Goal: Task Accomplishment & Management: Complete application form

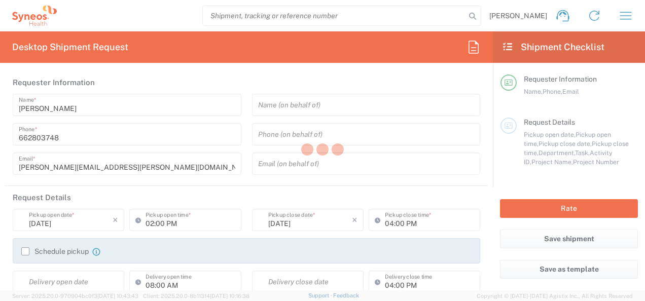
type input "3229"
type input "Województwo Mazowieckie"
type input "[GEOGRAPHIC_DATA]"
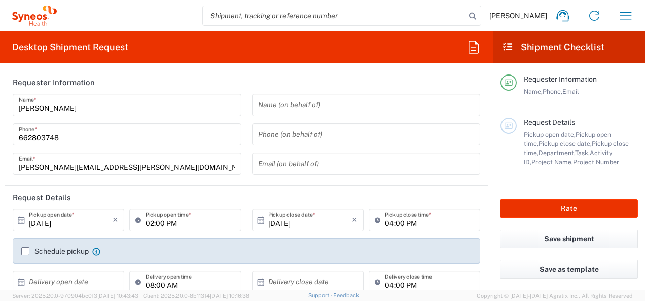
type input "Syneos Health Poland sp. z.o.o"
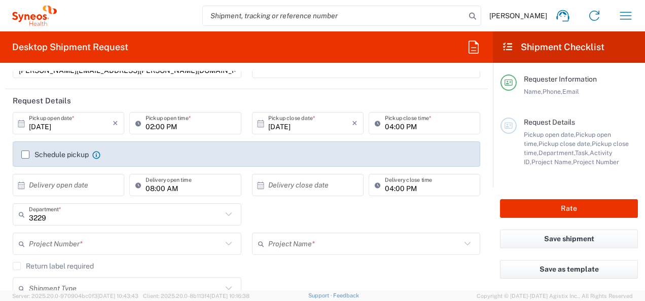
scroll to position [152, 0]
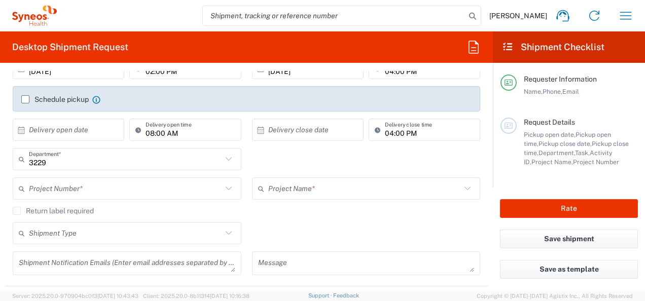
click at [28, 99] on label "Schedule pickup" at bounding box center [54, 99] width 67 height 8
click at [25, 99] on input "Schedule pickup" at bounding box center [25, 99] width 0 height 0
click at [24, 100] on label "Schedule pickup" at bounding box center [54, 99] width 67 height 8
click at [25, 99] on input "Schedule pickup" at bounding box center [25, 99] width 0 height 0
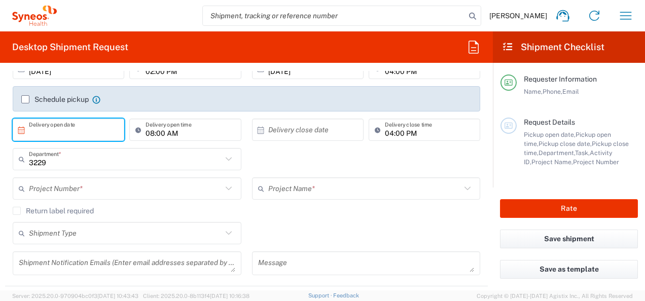
click at [95, 125] on input "text" at bounding box center [71, 130] width 84 height 18
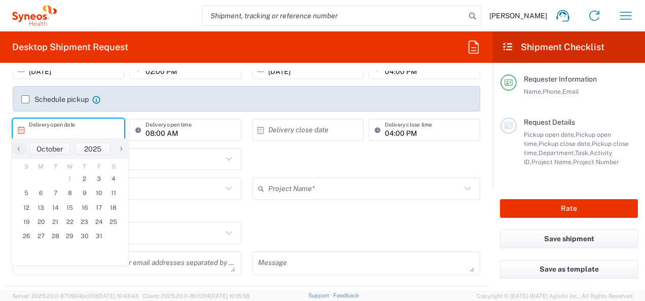
click at [367, 199] on div "Project Name *" at bounding box center [366, 188] width 229 height 22
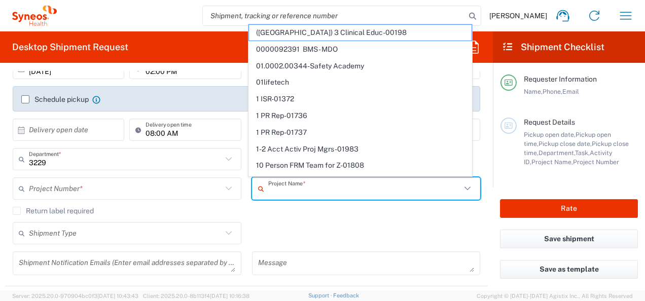
click at [190, 133] on input "08:00 AM" at bounding box center [189, 130] width 89 height 18
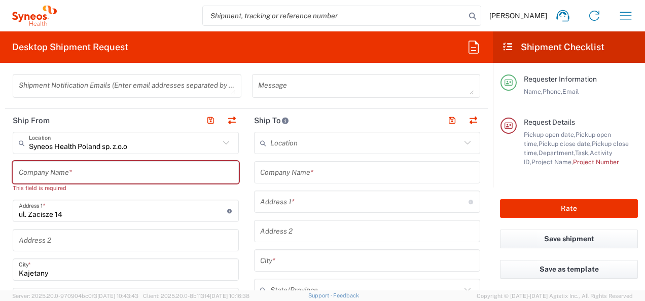
scroll to position [355, 0]
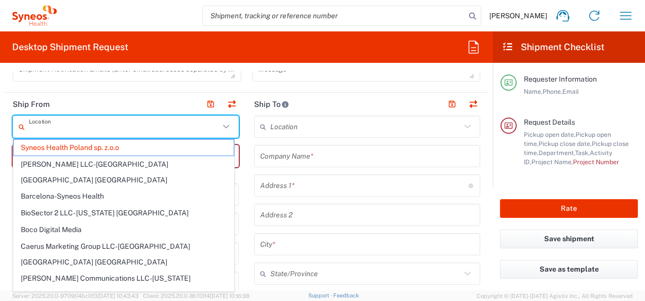
click at [104, 127] on input "text" at bounding box center [124, 127] width 191 height 18
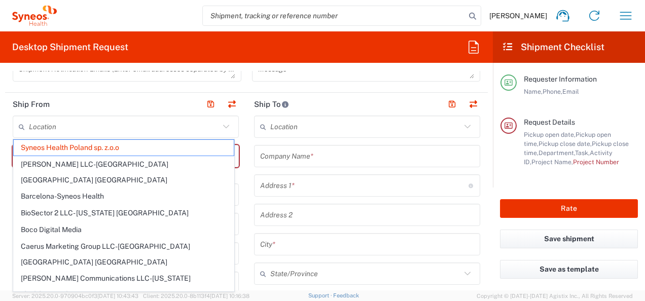
click at [123, 86] on div "Shipment Notification Emails (Enter email addresses separated by comma)" at bounding box center [127, 73] width 239 height 31
type input "Syneos Health Poland sp. z.o.o"
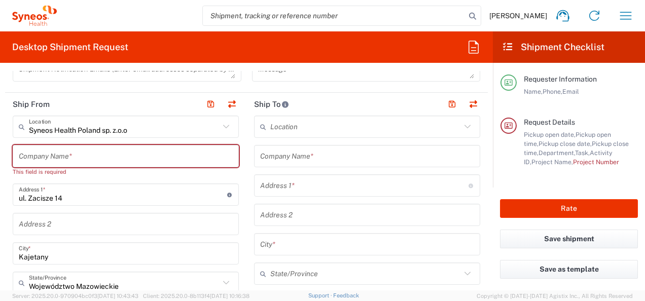
click at [156, 153] on input "text" at bounding box center [126, 157] width 214 height 18
type input "S"
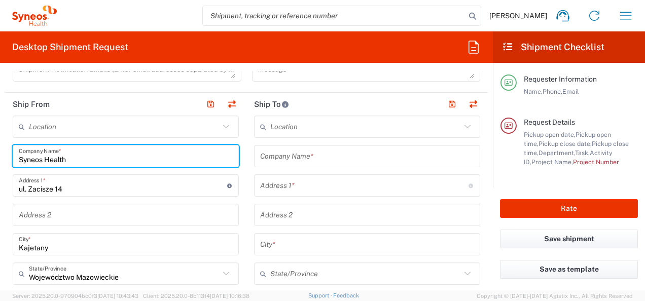
type input "Syneos Health"
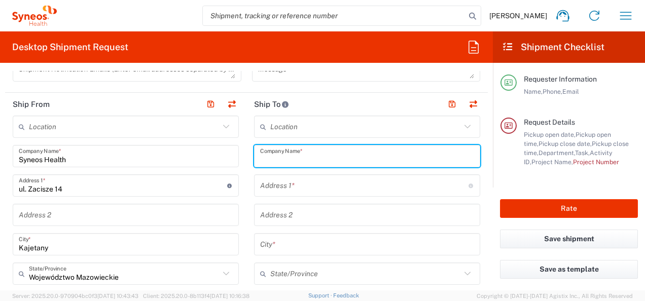
click at [346, 157] on input "text" at bounding box center [367, 157] width 214 height 18
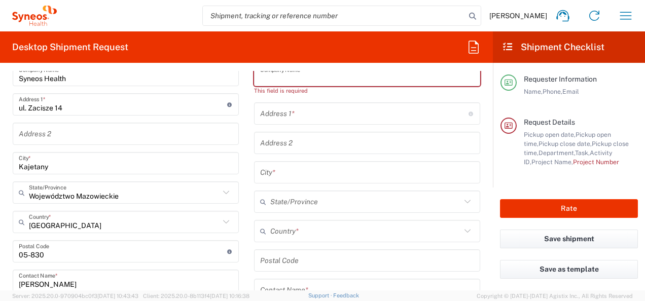
scroll to position [406, 0]
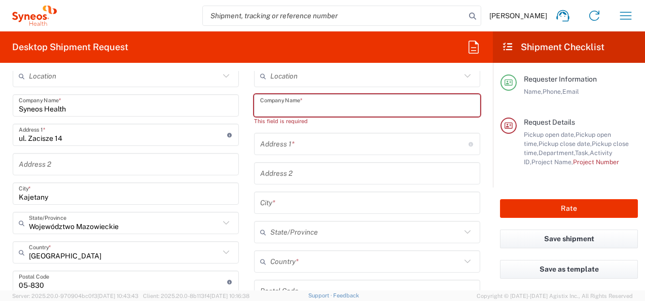
paste input "Klinika [PERSON_NAME] Dermatologia"
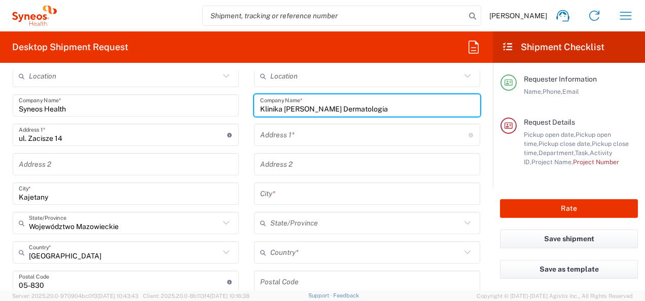
type input "Klinika [PERSON_NAME] Dermatologia"
click at [316, 138] on input "text" at bounding box center [364, 135] width 208 height 18
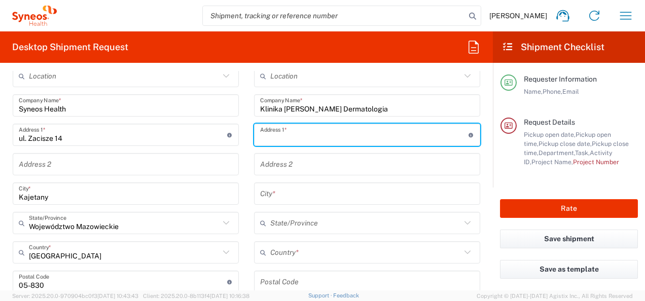
paste input "Ul. Kosiarzy 9A"
type input "Ul. Kosiarzy 9A"
click at [317, 245] on input "text" at bounding box center [365, 253] width 191 height 18
paste input "02-953"
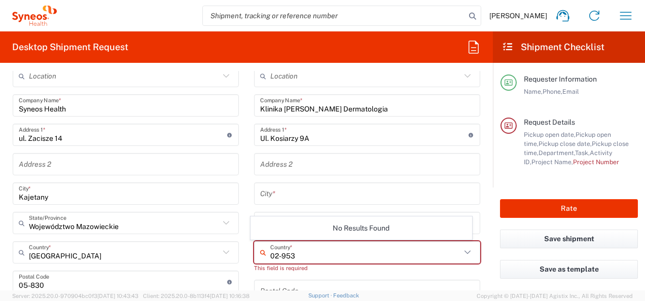
type input "02-953"
click at [312, 167] on input "text" at bounding box center [367, 165] width 214 height 18
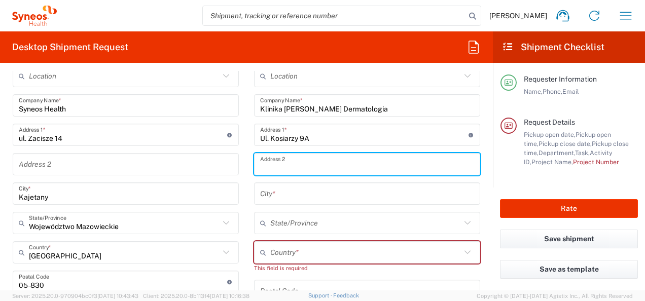
drag, startPoint x: 317, startPoint y: 222, endPoint x: 316, endPoint y: 228, distance: 6.6
click at [317, 222] on input "text" at bounding box center [365, 223] width 191 height 18
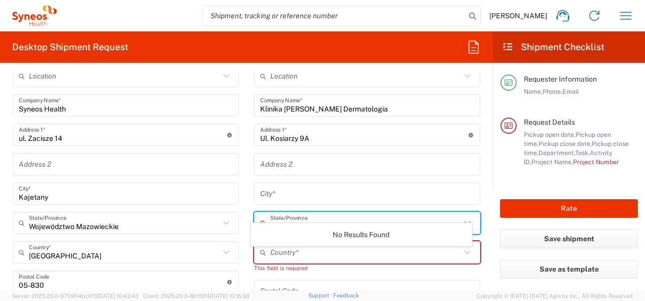
scroll to position [456, 0]
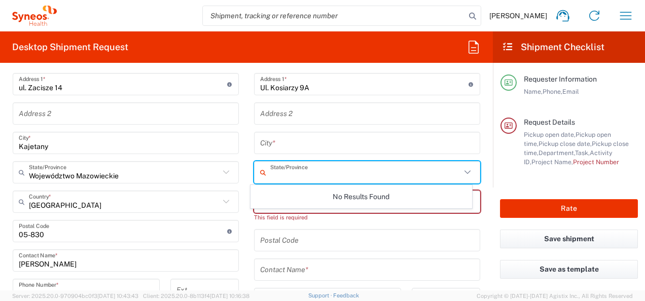
drag, startPoint x: 312, startPoint y: 238, endPoint x: 314, endPoint y: 246, distance: 8.4
click at [312, 238] on input "undefined" at bounding box center [367, 241] width 214 height 18
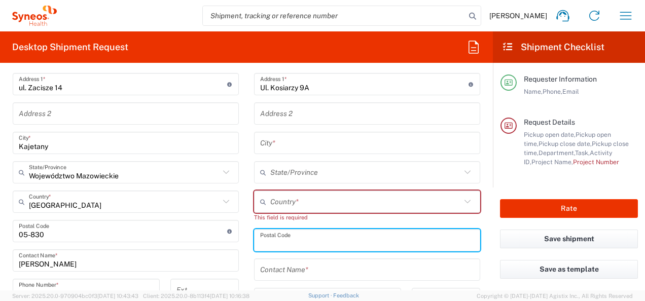
paste input "02-953"
type input "02-953"
click at [306, 199] on input "text" at bounding box center [365, 202] width 191 height 18
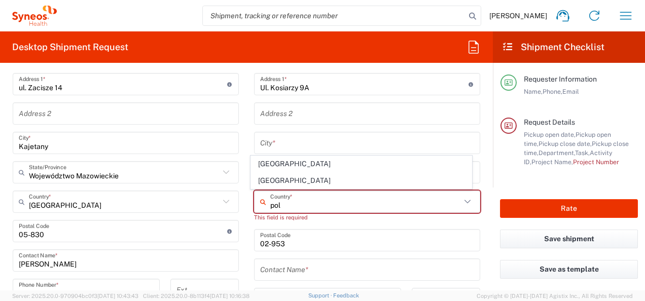
click at [266, 185] on span "[GEOGRAPHIC_DATA]" at bounding box center [361, 181] width 220 height 16
type input "[GEOGRAPHIC_DATA]"
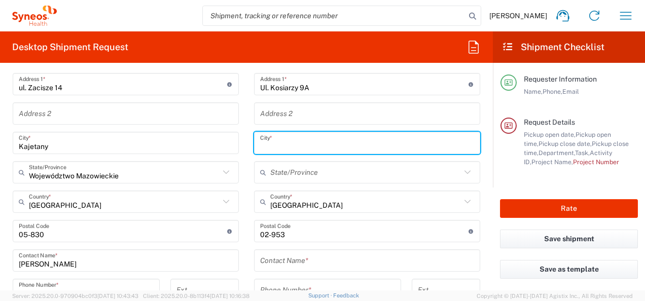
click at [273, 146] on input "text" at bounding box center [367, 143] width 214 height 18
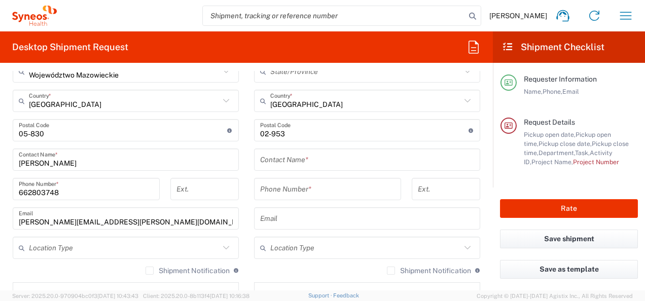
scroll to position [558, 0]
type input "[GEOGRAPHIC_DATA]"
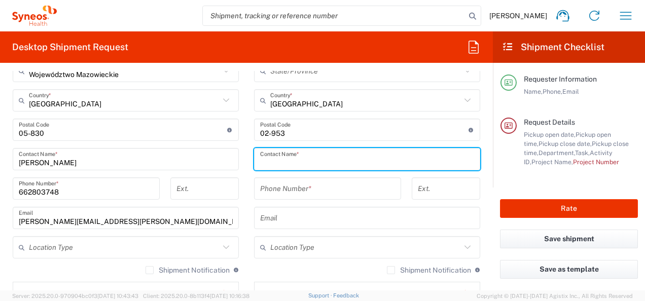
click at [321, 157] on input "text" at bounding box center [367, 160] width 214 height 18
paste input "[PERSON_NAME]"
type input "[PERSON_NAME]"
click at [324, 185] on input "tel" at bounding box center [327, 189] width 135 height 18
paste input "[PHONE_NUMBER]"
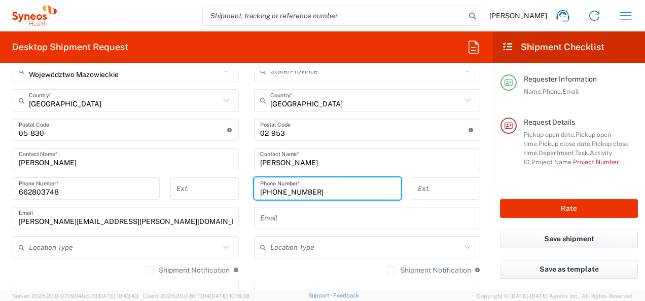
type input "[PHONE_NUMBER]"
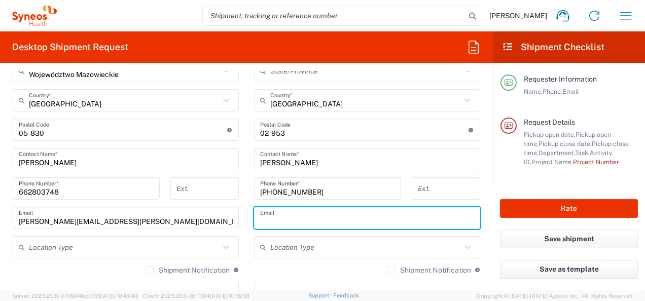
click at [327, 213] on input "text" at bounding box center [367, 218] width 214 height 18
paste input "[PERSON_NAME][EMAIL_ADDRESS][DOMAIN_NAME]"
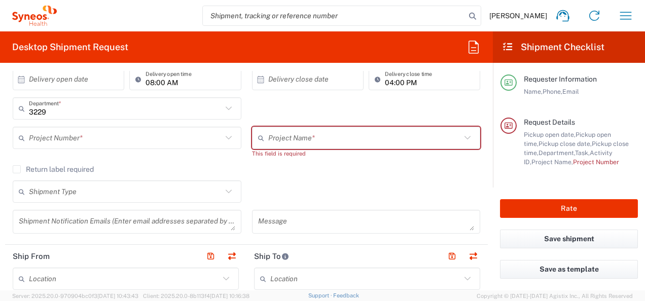
scroll to position [152, 0]
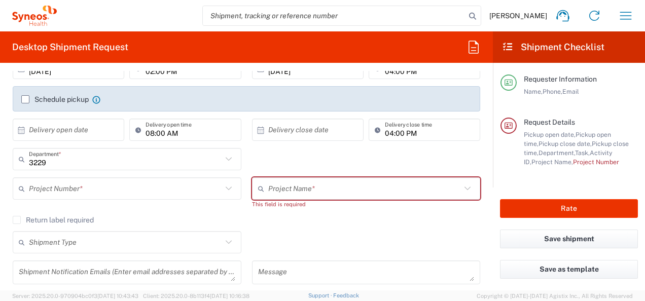
type input "[PERSON_NAME][EMAIL_ADDRESS][DOMAIN_NAME]"
click at [341, 188] on input "text" at bounding box center [364, 189] width 193 height 18
paste input "7059991_TILD-24-0_Sun Pharmaceuticals"
type input "7059991_TILD-24-0_Sun Pharmaceuticals"
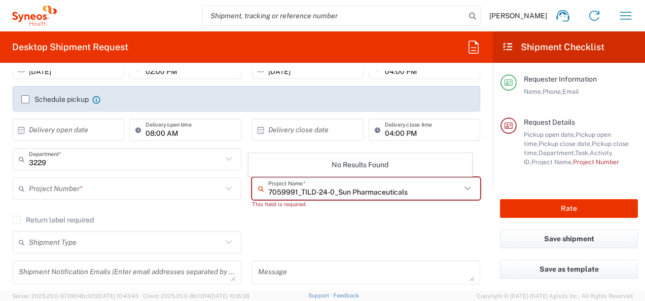
click at [290, 189] on input "7059991_TILD-24-0_Sun Pharmaceuticals" at bounding box center [364, 189] width 193 height 18
drag, startPoint x: 293, startPoint y: 190, endPoint x: 227, endPoint y: 189, distance: 65.4
click at [227, 189] on div "Project Number * **6183 DEPARTMENTAL EXPENSE #C2015019517 [PERSON_NAME] 7046933…" at bounding box center [247, 196] width 478 height 39
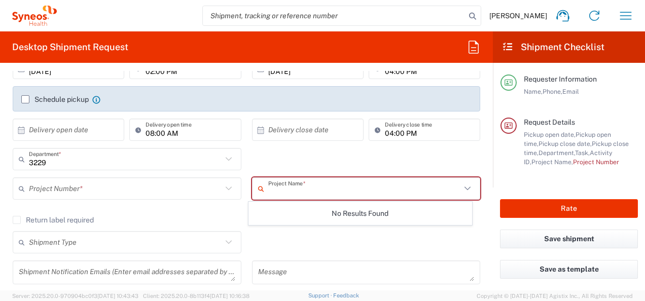
paste input "7059991_TILD-24-0_Sun Pharmaceuticals"
type input "7059991_TILD-24-0_Sun Pharmaceuticals"
click at [295, 189] on input "7059991_TILD-24-0_Sun Pharmaceuticals" at bounding box center [364, 189] width 193 height 18
click at [286, 191] on input "7059991_TILD-24-0_Sun Pharmaceuticals" at bounding box center [364, 189] width 193 height 18
click at [293, 191] on input "7059991_TILD-24-0_Sun Pharmaceuticals" at bounding box center [364, 189] width 193 height 18
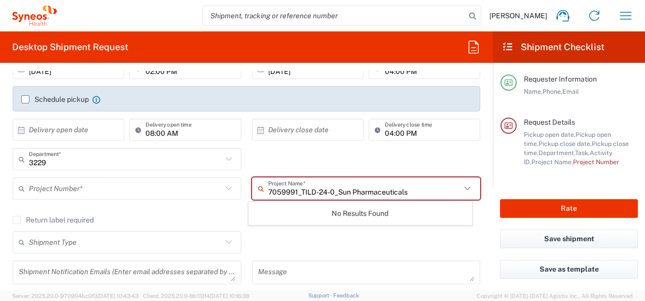
drag, startPoint x: 293, startPoint y: 191, endPoint x: 239, endPoint y: 196, distance: 53.9
click at [239, 196] on div "Project Number * **6183 DEPARTMENTAL EXPENSE #C2015019517 [PERSON_NAME] 7046933…" at bounding box center [247, 196] width 478 height 39
click at [285, 191] on input "text" at bounding box center [364, 189] width 193 height 18
paste input "7059991_TILD-24-0_Sun Pharmaceuticals"
click at [308, 191] on input "7059991_TILD-24-0_Sun Pharmaceuticals" at bounding box center [364, 189] width 193 height 18
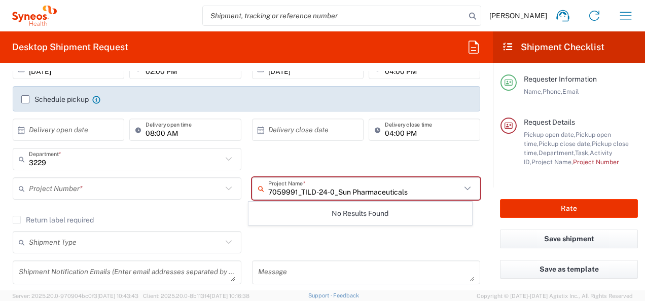
paste input "7059991_TILD-24-0_Sun Pharmaceuticals"
click at [365, 189] on input "7059991_TIL7059991_TILD-24-0_Sun PharmaceuticalsD-24-0_Sun Pharmaceuticals" at bounding box center [364, 189] width 193 height 18
click at [338, 194] on input "7059991_TIL7059991_TILD-24-0_Sun PharmaceuticalsD-24-0_Sun Pharmaceuticals" at bounding box center [364, 189] width 193 height 18
click at [359, 196] on input "7059991_TIL7059991_TILD-24-0_Sun PharmaceuticalsD-24-0_Sun Pharmaceuticals" at bounding box center [364, 189] width 193 height 18
paste input "7059991_TILD-24-0_Sun Pharmaceuticals"
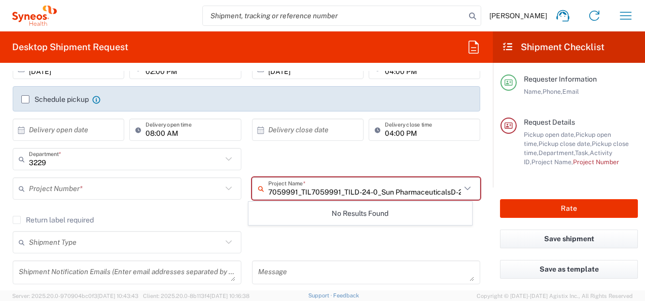
type input "7059991_TIL7059991_TILD-27059991_TILD-24-0_Sun Pharmaceuticals4-0_Sun Pharmaceu…"
click at [343, 195] on input "7059991_TIL7059991_TILD-27059991_TILD-24-0_Sun Pharmaceuticals4-0_Sun Pharmaceu…" at bounding box center [364, 189] width 193 height 18
click at [346, 196] on input "7059991_TIL7059991_TILD-27059991_TILD-24-0_Sun Pharmaceuticals4-0_Sun Pharmaceu…" at bounding box center [364, 189] width 193 height 18
click at [360, 194] on input "7059991_TIL7059991_TILD-27059991_TILD-24-0_Sun Pharmaceuticals4-0_Sun Pharmaceu…" at bounding box center [364, 189] width 193 height 18
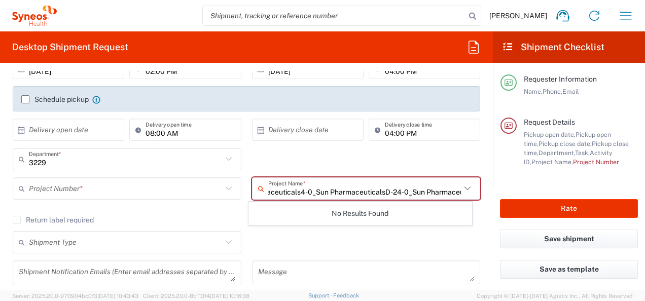
scroll to position [0, 229]
drag, startPoint x: 343, startPoint y: 191, endPoint x: 489, endPoint y: 189, distance: 146.0
click at [489, 189] on form "Requester Information [PERSON_NAME] Name * [PHONE_NUMBER] Phone * [PERSON_NAME]…" at bounding box center [246, 181] width 493 height 220
paste input "7059991_TILD-24-0_Sun Pharmaceuticals"
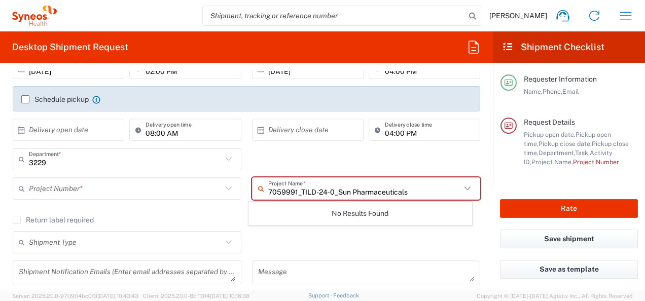
drag, startPoint x: 292, startPoint y: 189, endPoint x: 250, endPoint y: 190, distance: 41.6
click at [252, 190] on div "7059991_TILD-24-0_Sun Pharmaceuticals Project Name *" at bounding box center [366, 188] width 229 height 22
click at [268, 190] on input "_TILD-24-0_Sun Pharmaceuticals" at bounding box center [364, 189] width 193 height 18
type input "TILD-24-0_Sun Pharmaceuticals"
click at [117, 187] on input "text" at bounding box center [125, 189] width 193 height 18
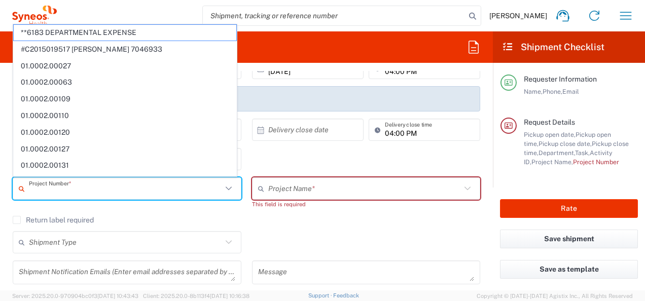
paste input "7059991"
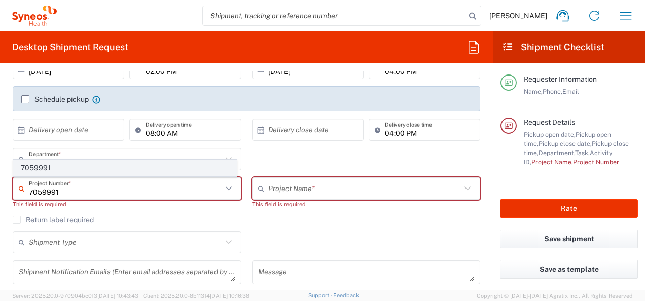
type input "7059991"
click at [59, 173] on span "7059991" at bounding box center [125, 168] width 223 height 16
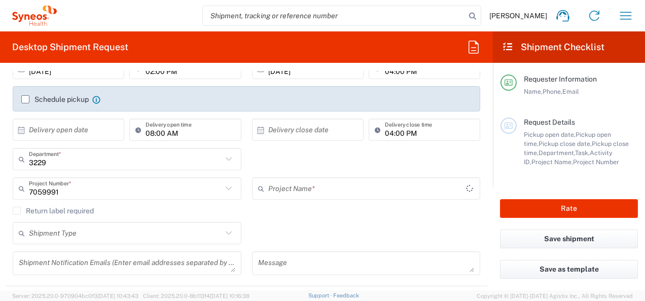
type input "TILD 24-01 Sun Genital Psorias"
click at [303, 186] on input "TILD 24-01 Sun Genital Psorias" at bounding box center [367, 189] width 198 height 18
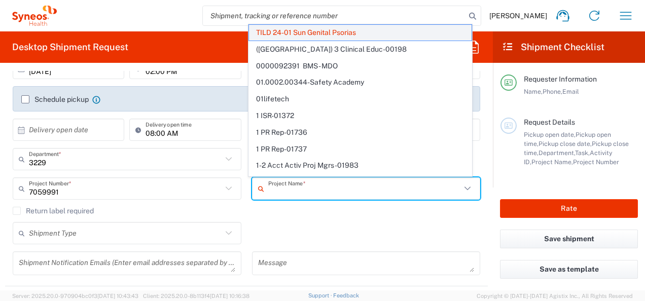
click at [325, 31] on span "TILD 24-01 Sun Genital Psorias" at bounding box center [360, 33] width 223 height 16
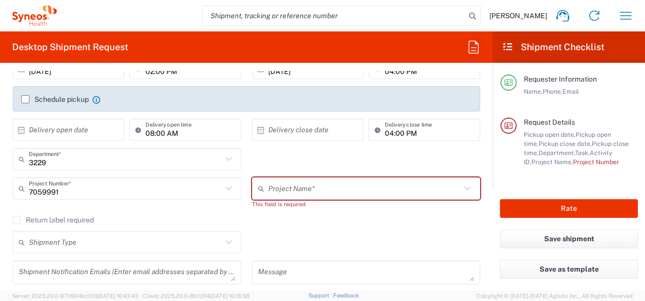
click at [297, 191] on input "text" at bounding box center [364, 189] width 193 height 18
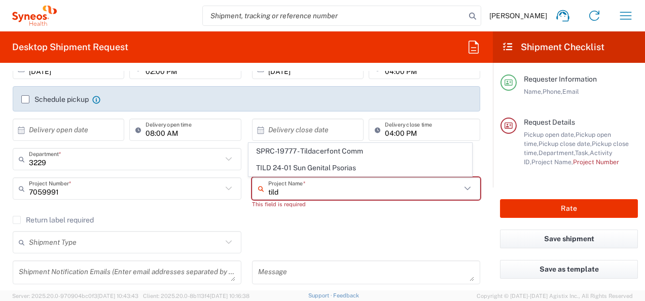
click at [298, 170] on span "TILD 24-01 Sun Genital Psorias" at bounding box center [360, 168] width 223 height 16
type input "TILD 24-01 Sun Genital Psorias"
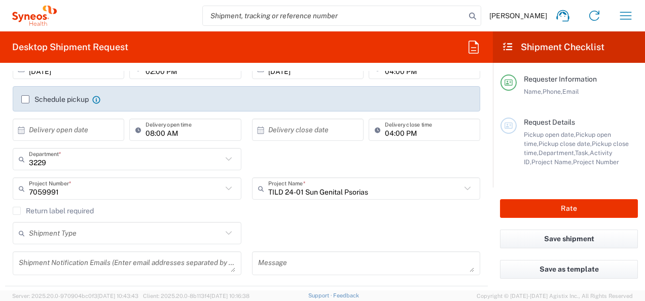
type input "7059991"
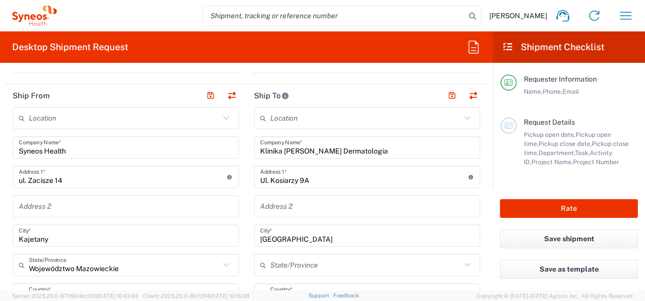
scroll to position [355, 0]
click at [84, 147] on input "Syneos Health" at bounding box center [126, 147] width 214 height 18
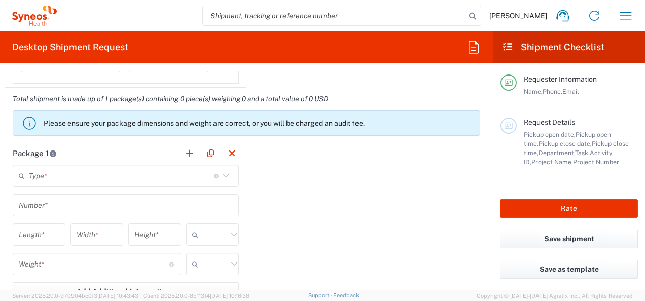
scroll to position [862, 0]
type input "Syneos Health [PERSON_NAME]"
click at [220, 172] on icon at bounding box center [226, 176] width 13 height 13
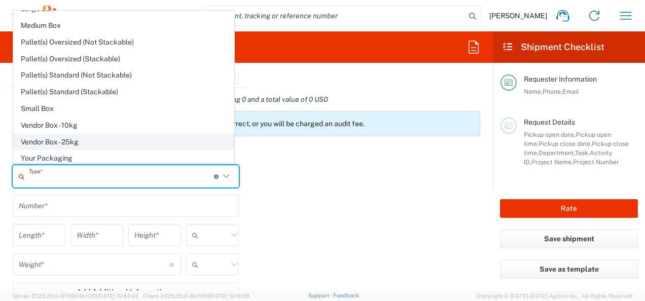
scroll to position [0, 0]
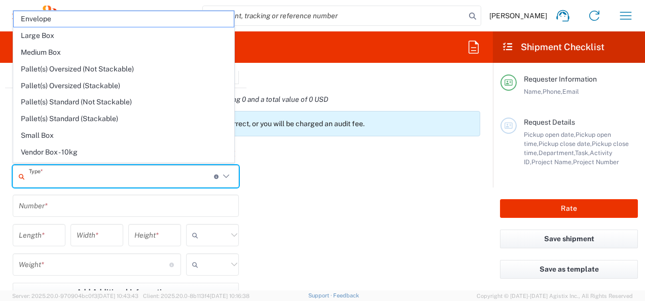
click at [132, 131] on span "Small Box" at bounding box center [124, 136] width 220 height 16
type input "Small Box"
type input "12.25"
type input "11"
type input "1.5"
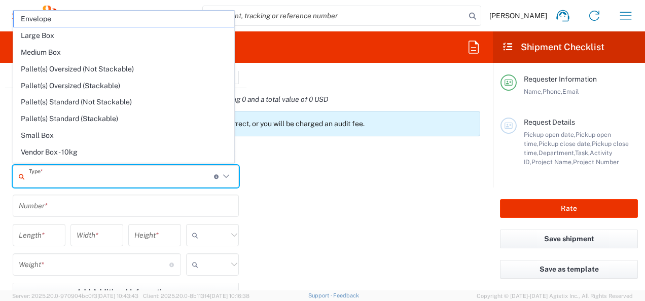
type input "in"
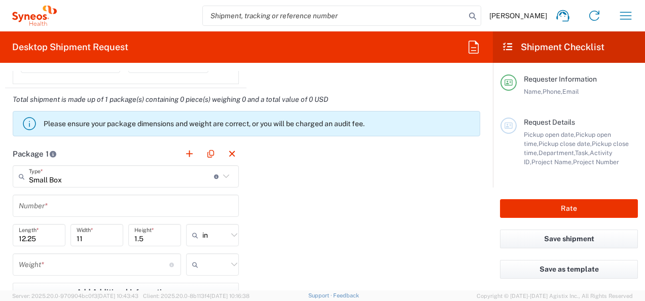
scroll to position [913, 0]
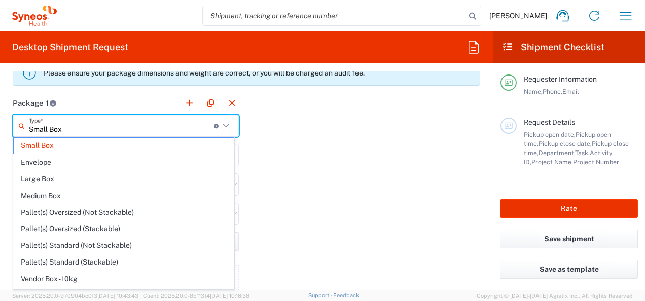
click at [121, 126] on input "Small Box" at bounding box center [121, 126] width 185 height 18
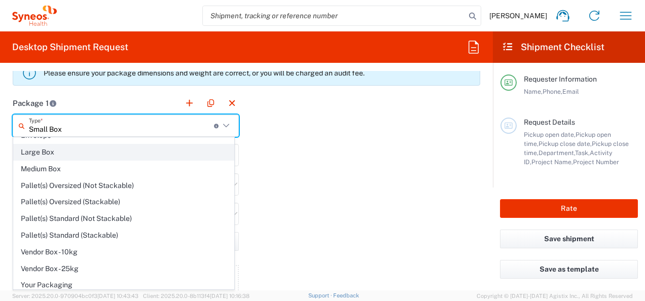
scroll to position [0, 0]
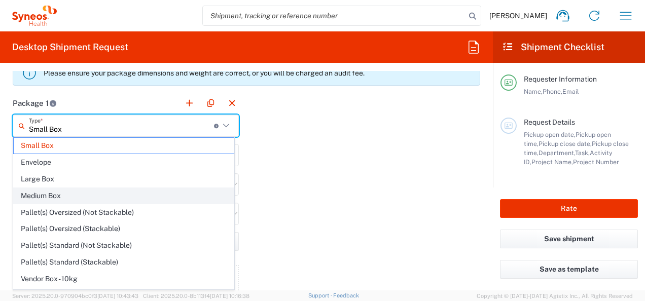
click at [92, 193] on span "Medium Box" at bounding box center [124, 196] width 220 height 16
type input "Medium Box"
type input "13"
type input "11.5"
type input "2.5"
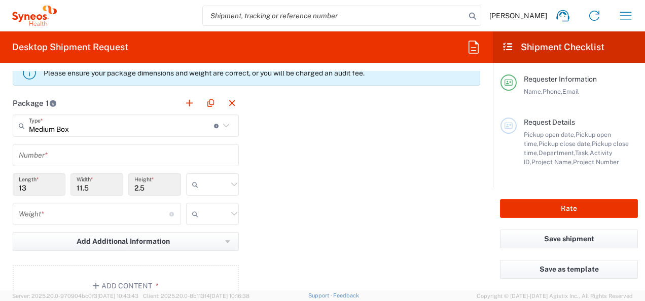
click at [216, 181] on input "text" at bounding box center [214, 184] width 25 height 16
click at [206, 222] on span "cm" at bounding box center [209, 221] width 50 height 16
type input "33.02"
type input "29.21"
type input "6.35"
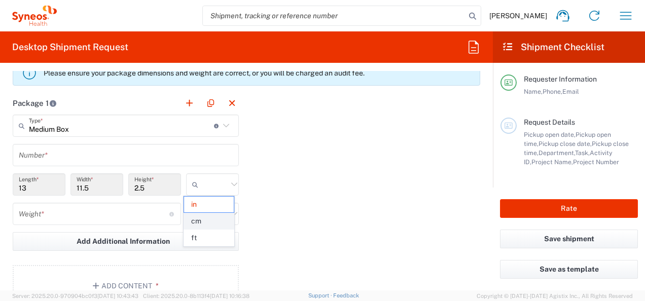
type input "cm"
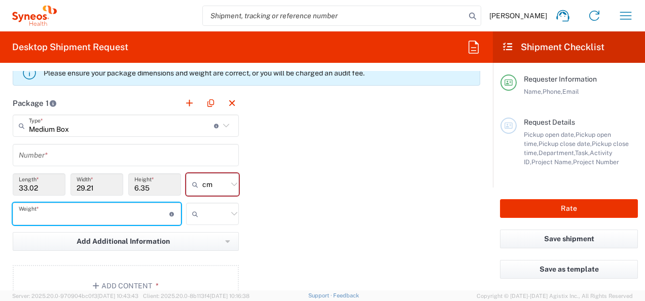
click at [70, 211] on input "number" at bounding box center [94, 214] width 151 height 18
click at [69, 157] on input "text" at bounding box center [126, 156] width 214 height 18
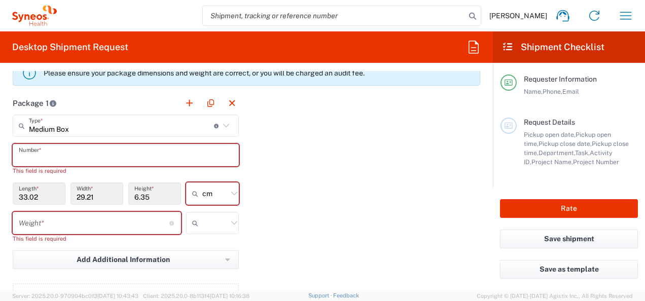
click at [127, 156] on input "text" at bounding box center [126, 156] width 214 height 18
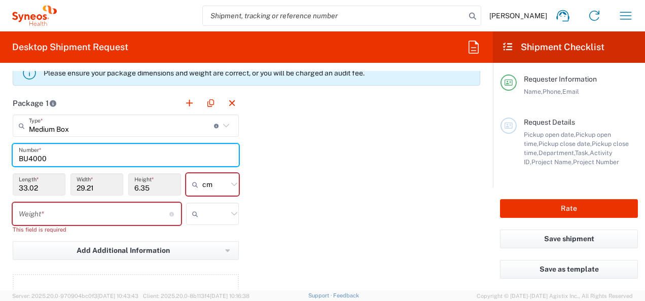
type input "BU4000"
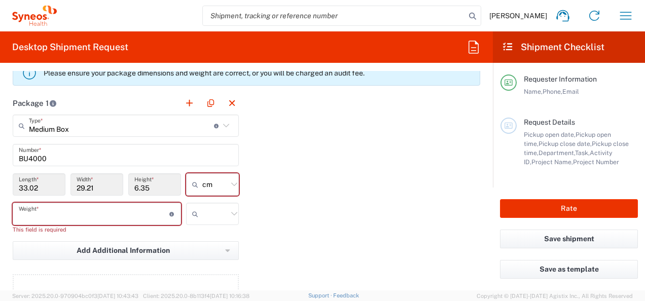
click at [94, 210] on input "number" at bounding box center [94, 214] width 151 height 18
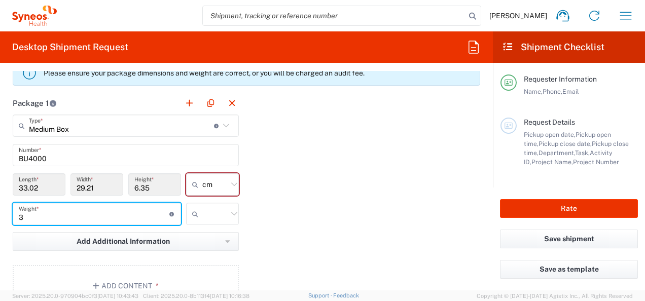
type input "3"
type input "cm"
drag, startPoint x: 199, startPoint y: 183, endPoint x: 220, endPoint y: 220, distance: 42.7
click at [202, 183] on input "cm" at bounding box center [214, 184] width 25 height 16
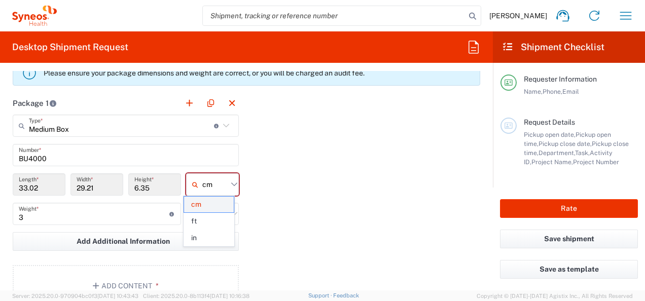
click at [206, 200] on span "cm" at bounding box center [209, 205] width 50 height 16
click at [214, 185] on input "text" at bounding box center [214, 184] width 25 height 16
click at [213, 210] on span "cm" at bounding box center [209, 205] width 50 height 16
type input "cm"
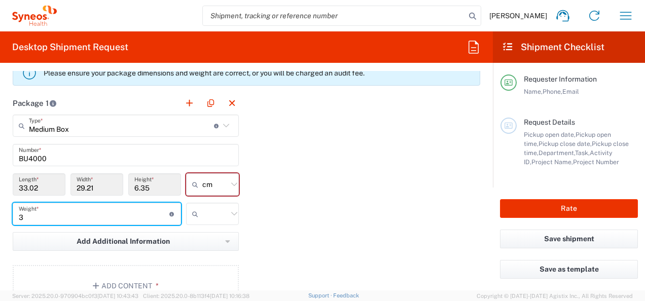
drag, startPoint x: 74, startPoint y: 213, endPoint x: 20, endPoint y: 215, distance: 53.8
click at [20, 215] on input "3" at bounding box center [94, 214] width 151 height 18
type input "1"
click at [330, 200] on div "Package 1 Medium Box Type * Material used to package goods Small Box Envelope L…" at bounding box center [246, 203] width 483 height 223
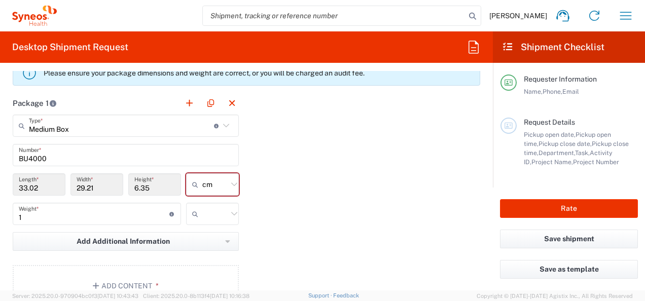
type input "cm"
click at [221, 189] on input "cm" at bounding box center [214, 184] width 25 height 16
click at [217, 203] on span "cm" at bounding box center [209, 205] width 50 height 16
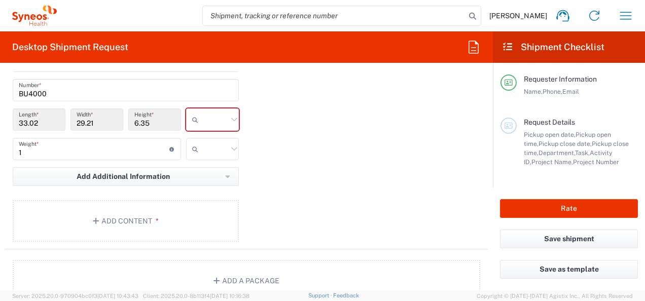
scroll to position [1014, 0]
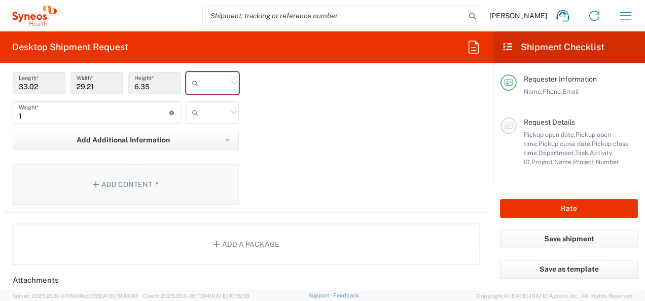
click at [128, 188] on button "Add Content *" at bounding box center [126, 185] width 226 height 42
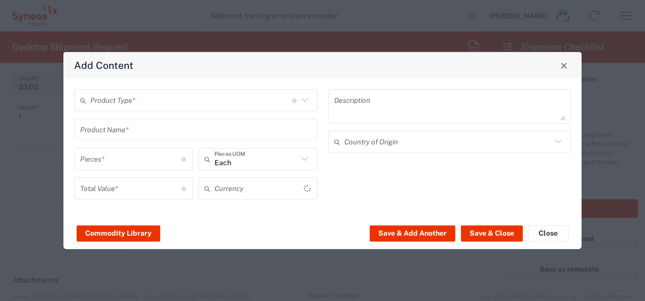
type input "US Dollar"
click at [176, 100] on input "text" at bounding box center [191, 100] width 202 height 18
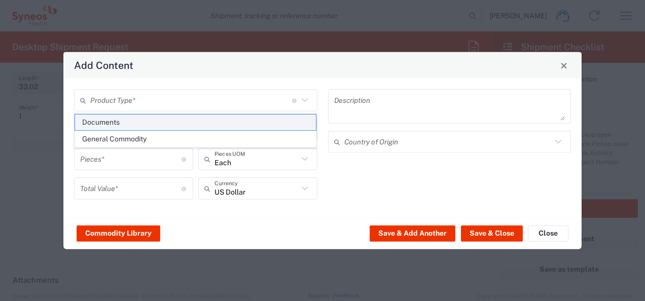
click at [143, 119] on span "Documents" at bounding box center [195, 123] width 241 height 16
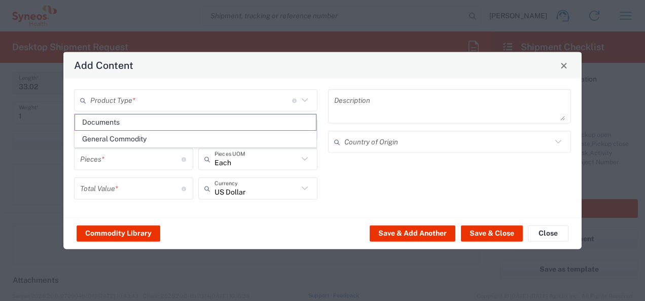
type input "Documents"
type input "1"
type textarea "Documents"
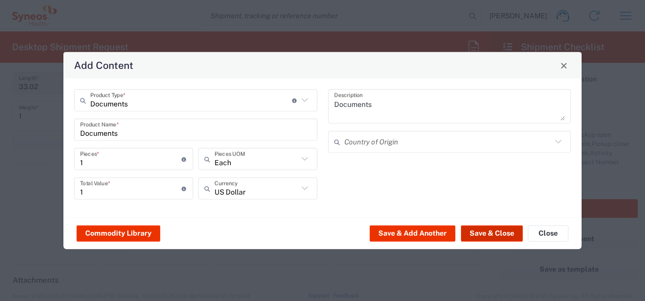
click at [483, 234] on button "Save & Close" at bounding box center [492, 233] width 62 height 16
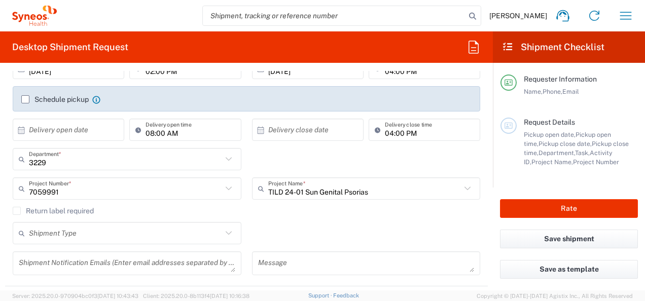
scroll to position [253, 0]
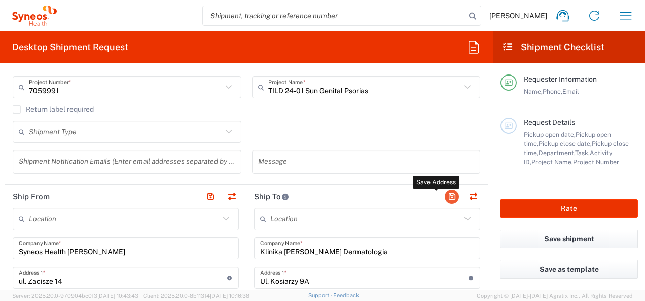
click at [445, 197] on button "button" at bounding box center [452, 197] width 14 height 14
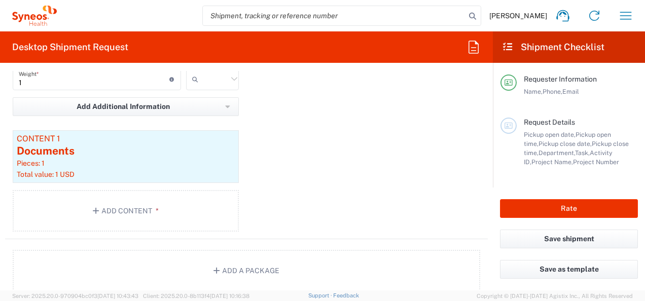
scroll to position [1115, 0]
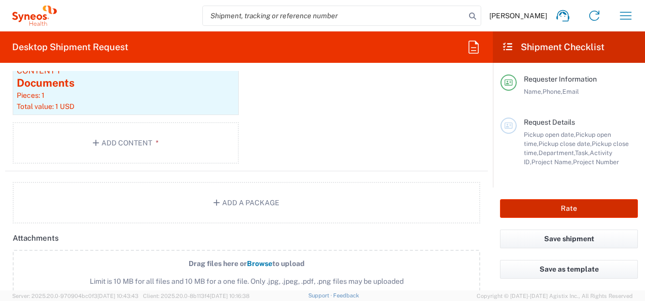
click at [525, 202] on button "Rate" at bounding box center [569, 208] width 138 height 19
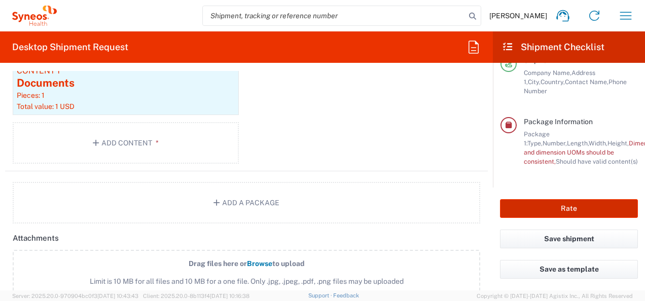
scroll to position [202, 0]
type input "TILD 24-01 Sun Genital Psorias"
click at [525, 202] on button "Rate" at bounding box center [569, 208] width 138 height 19
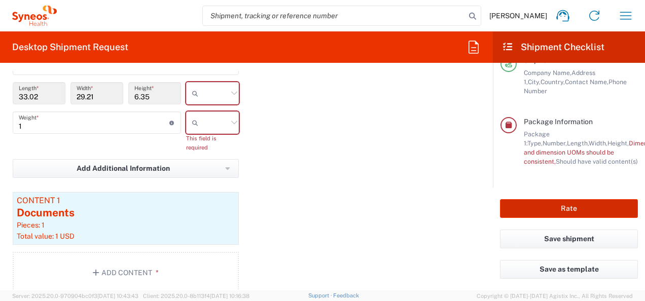
scroll to position [954, 0]
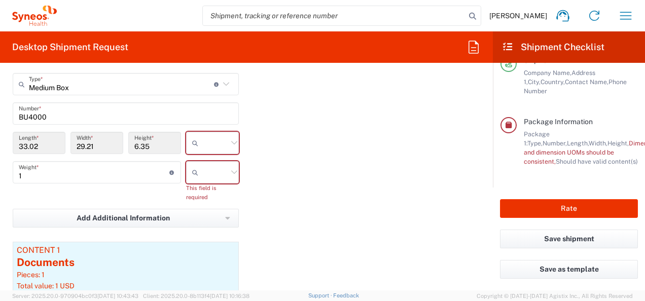
click at [206, 135] on input "text" at bounding box center [214, 143] width 25 height 16
click at [206, 155] on li "cm" at bounding box center [209, 163] width 51 height 17
type input "cm"
click at [204, 161] on div at bounding box center [212, 172] width 53 height 22
click at [273, 158] on div "Package 1 Medium Box Type * Material used to package goods Small Box Envelope L…" at bounding box center [246, 200] width 483 height 301
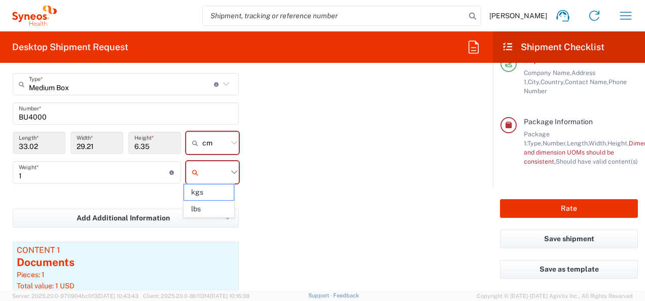
click at [205, 175] on input "text" at bounding box center [214, 172] width 25 height 16
click at [213, 192] on span "kgs" at bounding box center [209, 193] width 50 height 16
type input "kgs"
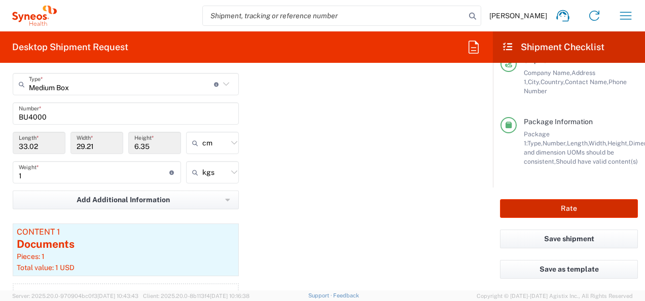
click at [576, 211] on button "Rate" at bounding box center [569, 208] width 138 height 19
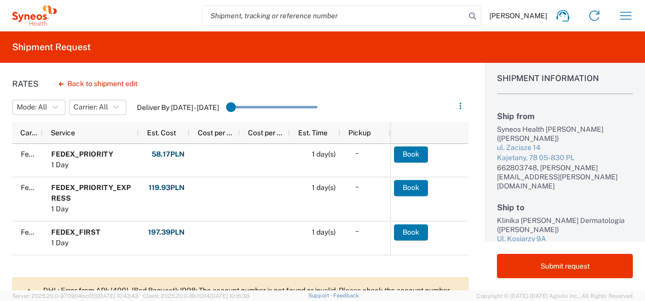
scroll to position [6, 0]
click at [122, 87] on button "Back to shipment edit" at bounding box center [98, 84] width 95 height 18
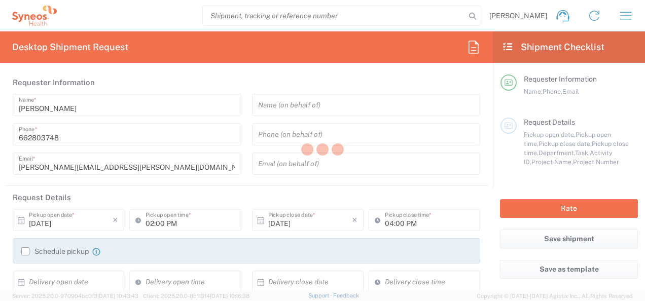
type input "7059991"
type input "TILD 24-01 Sun Genital Psorias"
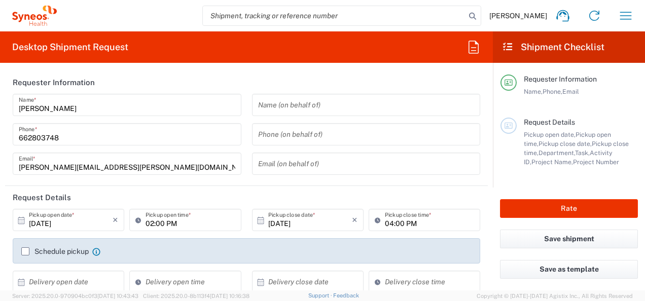
type input "3229"
type input "Województwo Mazowieckie"
type input "Medium Box"
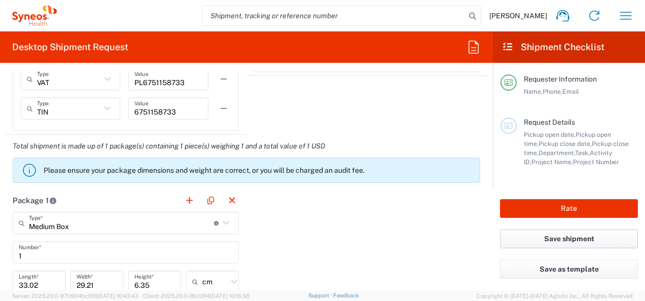
scroll to position [862, 0]
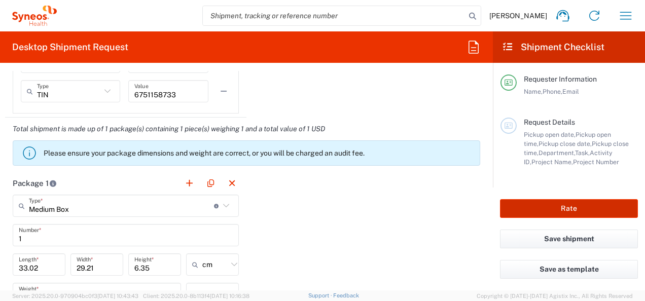
click at [614, 212] on button "Rate" at bounding box center [569, 208] width 138 height 19
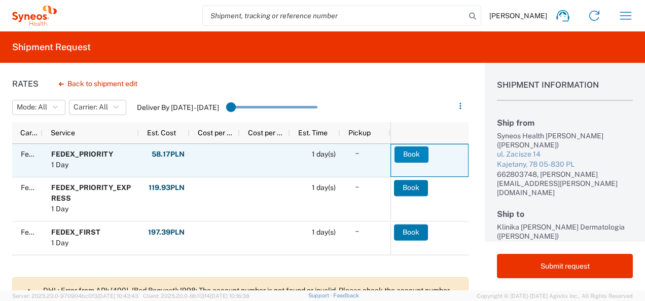
click at [420, 151] on button "Book" at bounding box center [411, 155] width 34 height 16
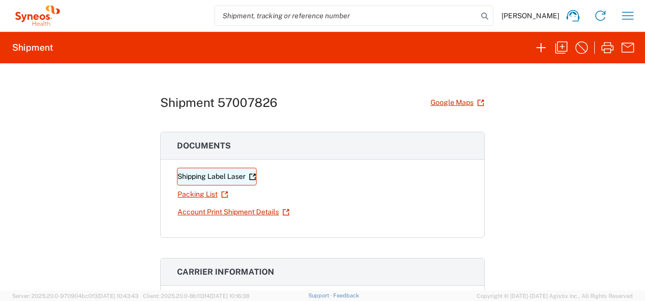
click at [227, 176] on link "Shipping Label Laser" at bounding box center [217, 177] width 80 height 18
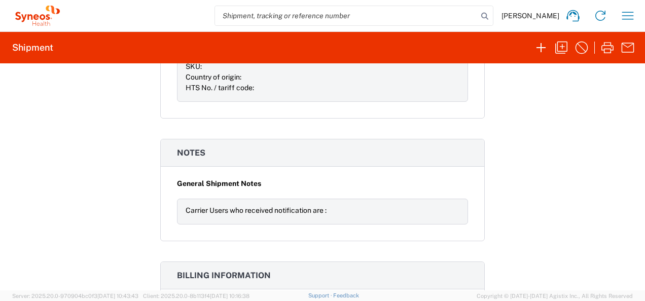
scroll to position [1013, 0]
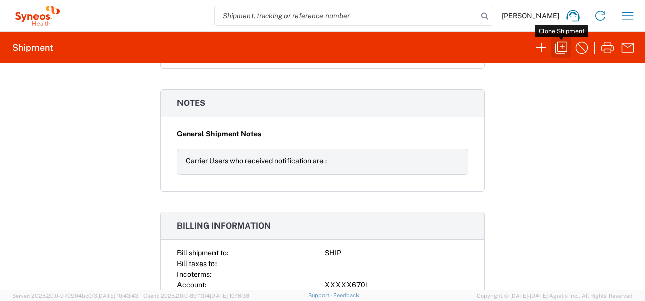
click at [565, 45] on icon "button" at bounding box center [561, 48] width 16 height 16
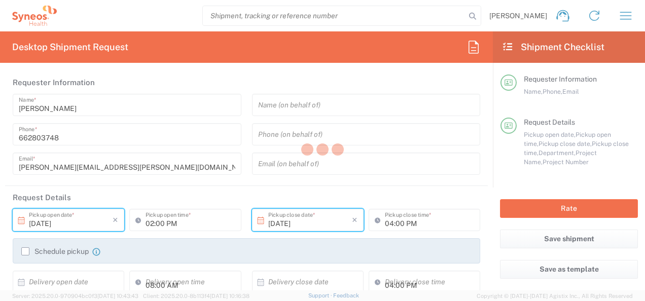
type input "7059991"
type input "TILD 24-01 Sun Genital Psorias"
type input "Województwo Mazowieckie"
type input "Medium Box"
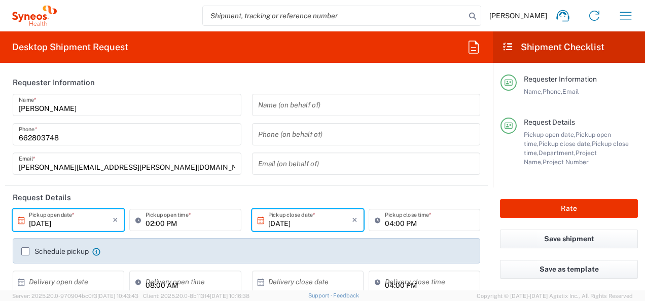
type input "3229"
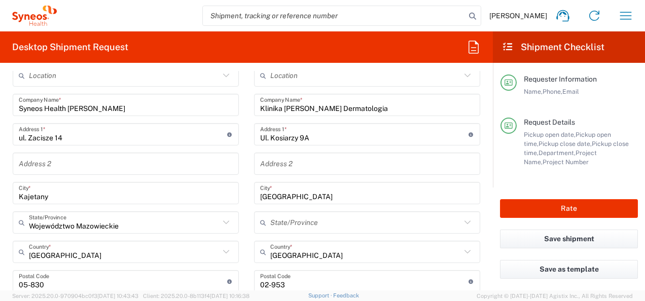
scroll to position [406, 0]
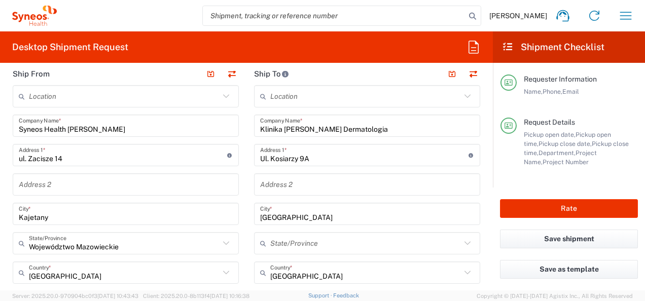
click at [383, 126] on input "Klinika [PERSON_NAME] Dermatologia" at bounding box center [367, 126] width 214 height 18
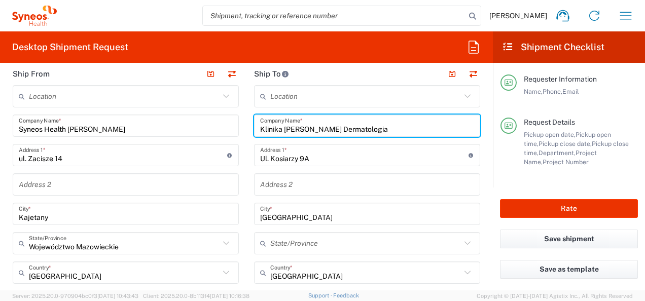
click at [383, 126] on input "Klinika [PERSON_NAME] Dermatologia" at bounding box center [367, 126] width 214 height 18
paste input "Luxderm Specjalistyczny Gabinet Dermatologiczny Prof. [PERSON_NAME]"
drag, startPoint x: 391, startPoint y: 126, endPoint x: 447, endPoint y: 124, distance: 55.8
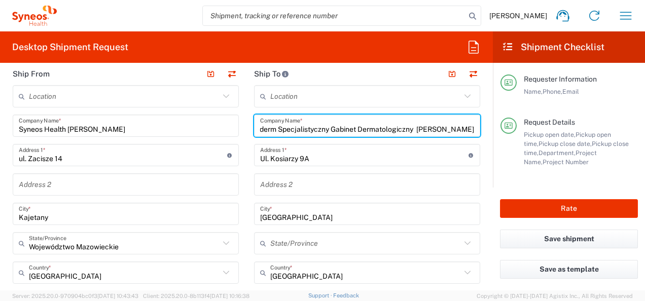
click at [447, 124] on input "Luxderm Specjalistyczny Gabinet Dermatologiczny [PERSON_NAME]" at bounding box center [367, 126] width 214 height 18
click at [425, 125] on input "Luxderm Specjalistyczny Gabinet Dermatologiczny [PERSON_NAME]" at bounding box center [367, 126] width 214 height 18
type input "Luxderm Specjalistyczny Gabinet Dermatologiczny [PERSON_NAME]"
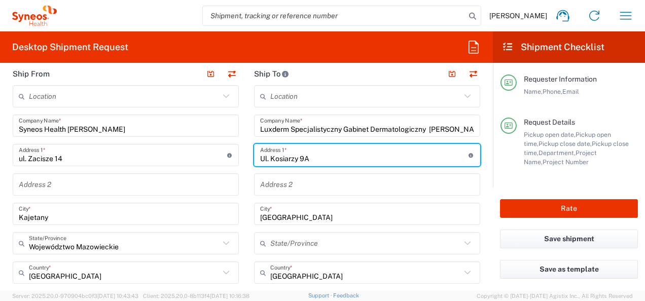
drag, startPoint x: 329, startPoint y: 159, endPoint x: 244, endPoint y: 161, distance: 85.2
click at [246, 161] on main "Location [PERSON_NAME] LLC-[GEOGRAPHIC_DATA] [GEOGRAPHIC_DATA] [GEOGRAPHIC_DATA…" at bounding box center [366, 298] width 241 height 426
paste input "ul. [STREET_ADDRESS]"
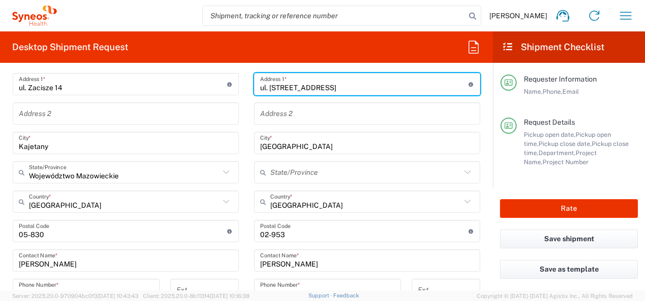
scroll to position [456, 0]
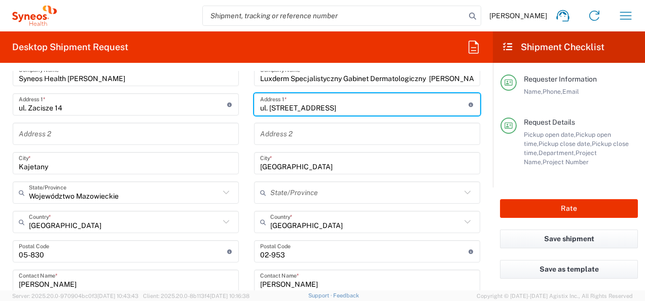
type input "ul. [STREET_ADDRESS]"
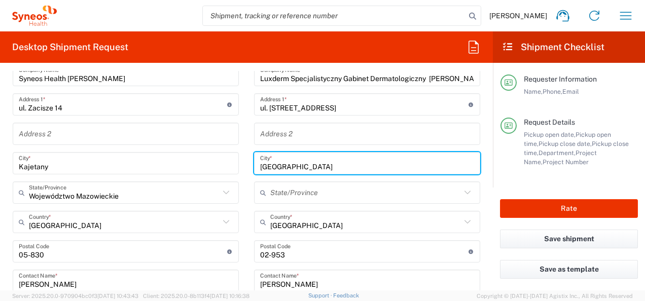
drag, startPoint x: 297, startPoint y: 163, endPoint x: 241, endPoint y: 163, distance: 55.8
click at [241, 163] on div "Ship From Location [PERSON_NAME] LLC-[GEOGRAPHIC_DATA] [GEOGRAPHIC_DATA] [GEOGR…" at bounding box center [246, 268] width 483 height 512
type input "[GEOGRAPHIC_DATA]"
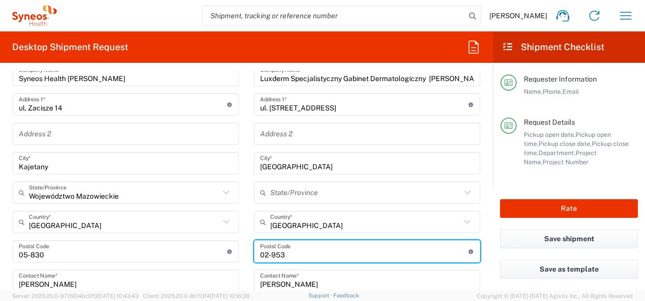
drag, startPoint x: 287, startPoint y: 254, endPoint x: 254, endPoint y: 252, distance: 32.5
click at [254, 252] on div "Postal Code Postal Code for Poland should have the following format: 2 digits t…" at bounding box center [367, 251] width 226 height 22
paste input "20-573"
type input "20-573"
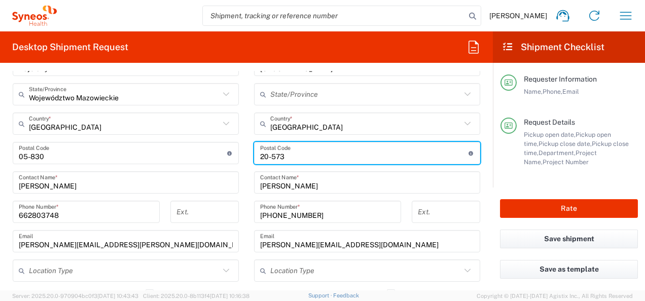
scroll to position [558, 0]
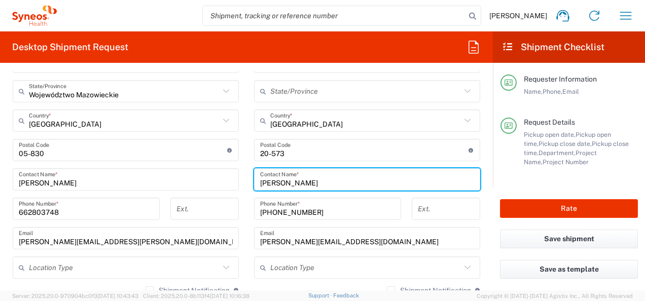
drag, startPoint x: 299, startPoint y: 183, endPoint x: 245, endPoint y: 183, distance: 53.7
click at [246, 183] on main "Location [PERSON_NAME] LLC-[GEOGRAPHIC_DATA] [GEOGRAPHIC_DATA] [GEOGRAPHIC_DATA…" at bounding box center [366, 146] width 241 height 426
paste input "[PERSON_NAME]"
type input "[PERSON_NAME]"
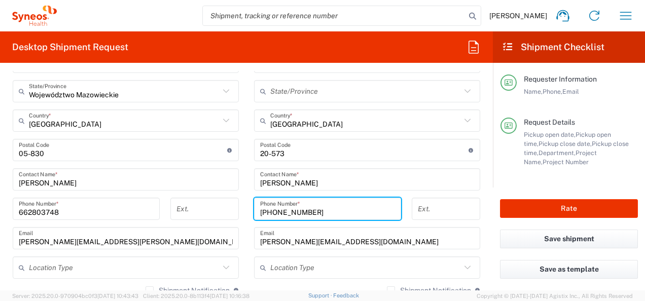
drag, startPoint x: 324, startPoint y: 211, endPoint x: 273, endPoint y: 213, distance: 51.2
click at [273, 213] on input "[PHONE_NUMBER]" at bounding box center [327, 209] width 135 height 18
paste input "5419281"
type input "[PHONE_NUMBER]"
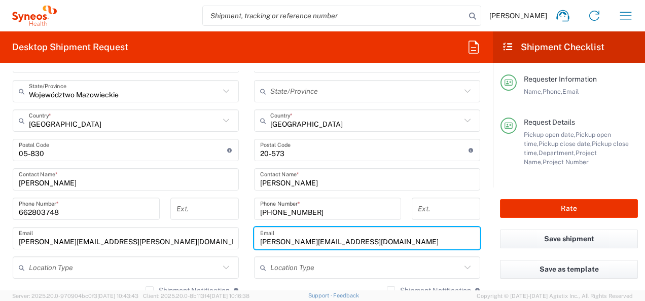
drag, startPoint x: 369, startPoint y: 239, endPoint x: 256, endPoint y: 245, distance: 113.7
click at [260, 245] on input "[PERSON_NAME][EMAIL_ADDRESS][DOMAIN_NAME]" at bounding box center [367, 239] width 214 height 18
paste input "[PERSON_NAME][EMAIL_ADDRESS][PERSON_NAME][DOMAIN_NAME]"
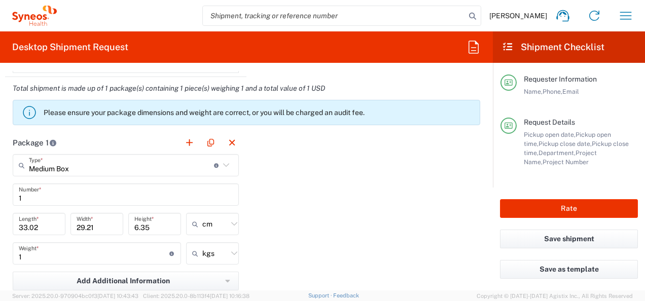
scroll to position [963, 0]
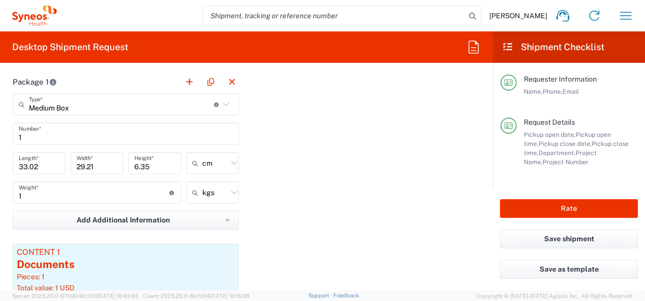
type input "[PERSON_NAME][EMAIL_ADDRESS][PERSON_NAME][DOMAIN_NAME]"
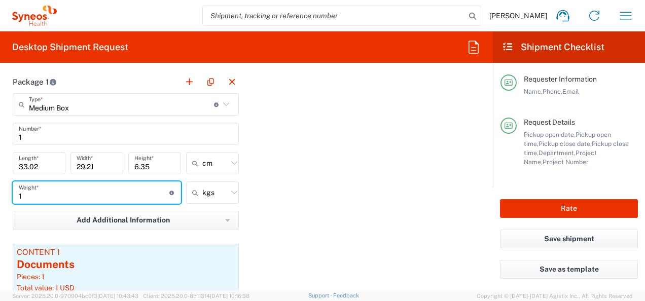
drag, startPoint x: 24, startPoint y: 195, endPoint x: 11, endPoint y: 181, distance: 19.0
click at [11, 181] on div "1 Weight * Total weight of package(s) in pounds or kilograms" at bounding box center [96, 195] width 173 height 29
type input "2"
click at [325, 148] on div "Package 1 Medium Box Type * Material used to package goods Medium Box Envelope …" at bounding box center [246, 211] width 483 height 282
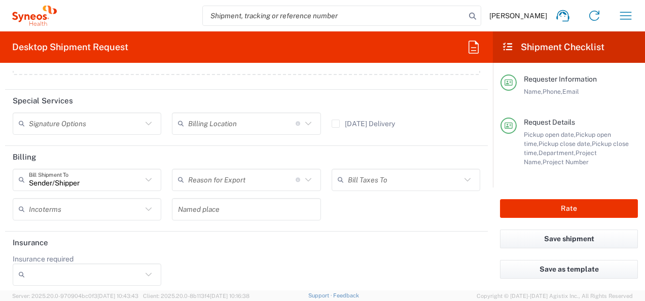
scroll to position [1371, 0]
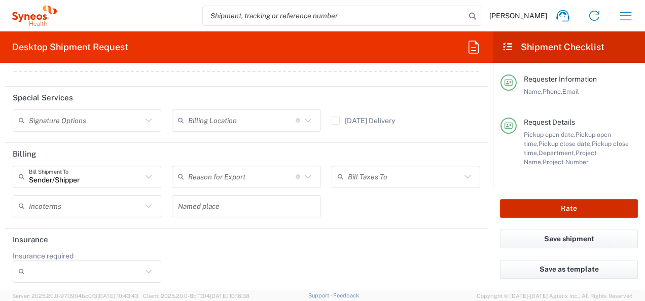
click at [564, 207] on button "Rate" at bounding box center [569, 208] width 138 height 19
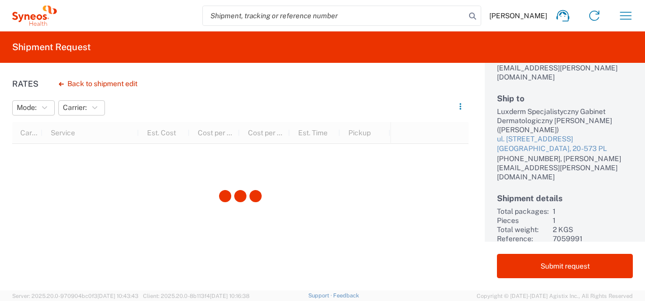
scroll to position [117, 0]
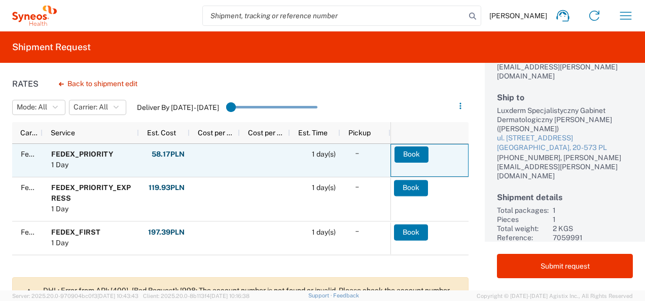
click at [460, 157] on agx-ag-table-action-cell "Book" at bounding box center [429, 160] width 77 height 32
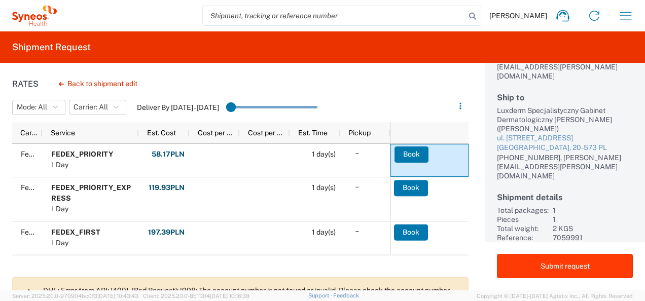
click at [585, 267] on button "Submit request" at bounding box center [565, 266] width 136 height 24
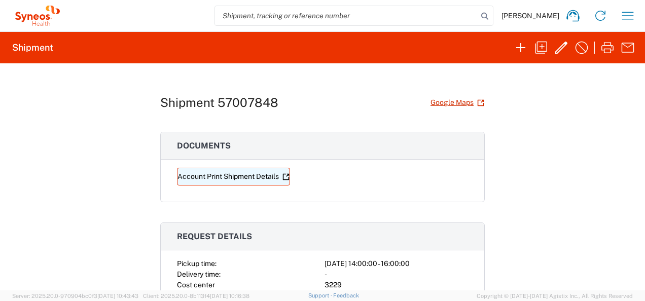
click at [219, 177] on link "Account Print Shipment Details" at bounding box center [233, 177] width 113 height 18
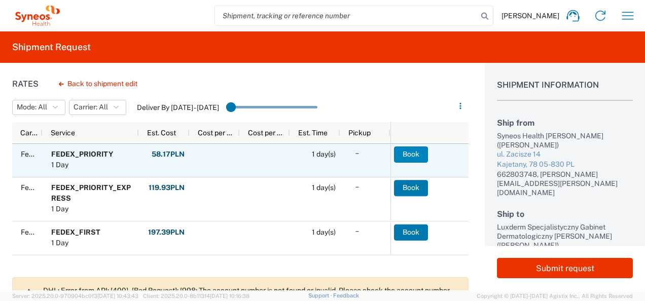
click at [411, 149] on button "Book" at bounding box center [411, 155] width 34 height 16
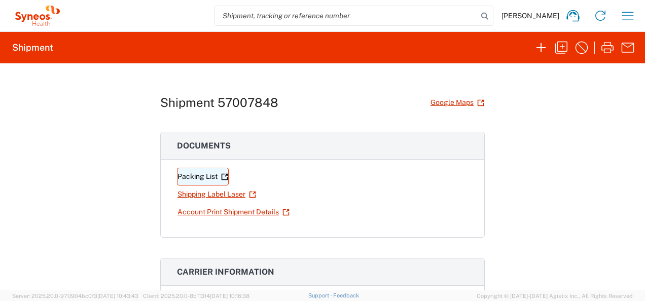
click at [204, 173] on link "Packing List" at bounding box center [203, 177] width 52 height 18
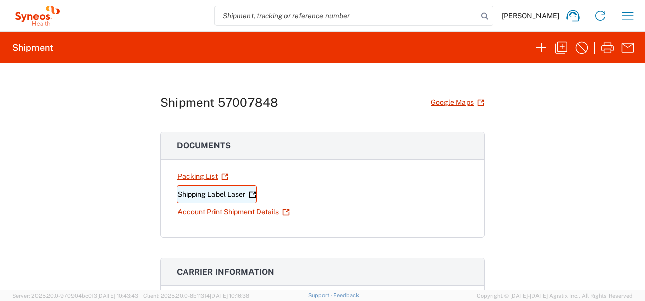
click at [220, 195] on link "Shipping Label Laser" at bounding box center [217, 195] width 80 height 18
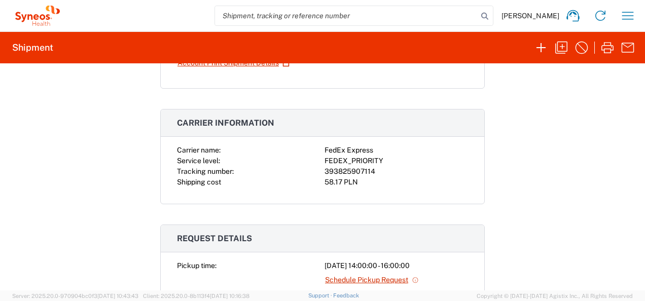
scroll to position [51, 0]
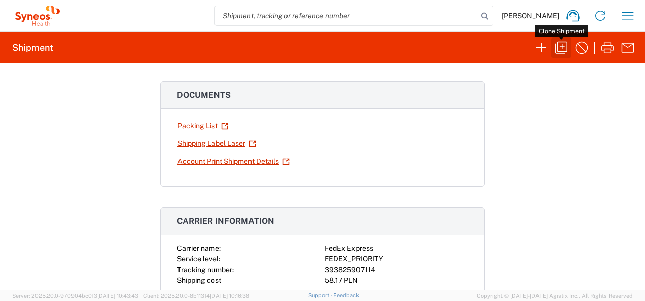
click at [561, 48] on icon "button" at bounding box center [561, 48] width 16 height 16
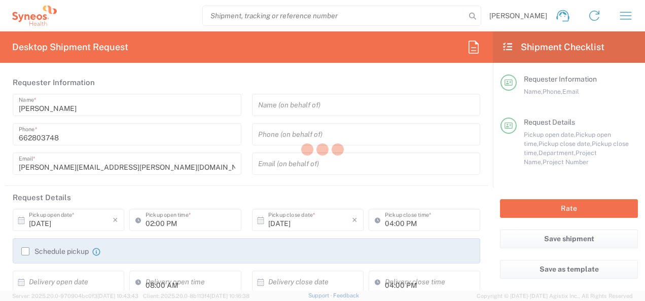
type textarea "[PERSON_NAME][EMAIL_ADDRESS][PERSON_NAME][DOMAIN_NAME]"
type input "Syneos Health [PERSON_NAME]"
type input "ul. Zacisze 14"
type input "Kajetany"
type input "[GEOGRAPHIC_DATA]"
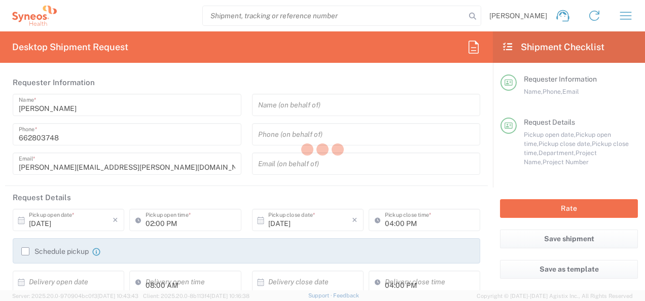
type input "05-830"
type input "[PERSON_NAME]"
type input "662803748"
type input "[PERSON_NAME][EMAIL_ADDRESS][PERSON_NAME][DOMAIN_NAME]"
type input "Luxderm Specjalistyczny Gabinet Dermatologiczny [PERSON_NAME]"
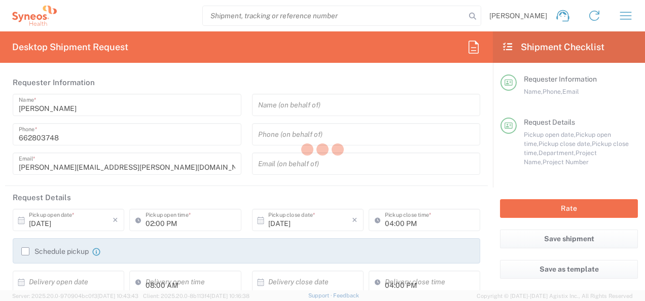
type input "ul. [STREET_ADDRESS]"
type input "[GEOGRAPHIC_DATA]"
type input "20-573"
type input "[PERSON_NAME]"
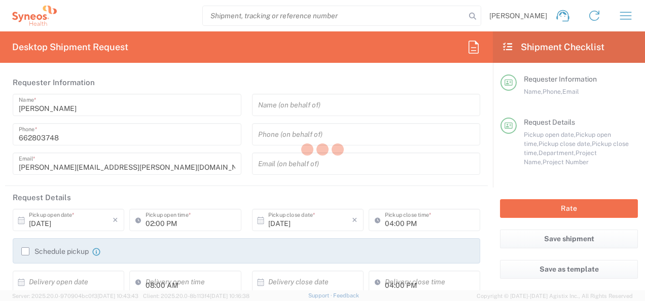
type input "[PHONE_NUMBER]"
type input "[PERSON_NAME][EMAIL_ADDRESS][PERSON_NAME][DOMAIN_NAME]"
type input "Sender/Shipper"
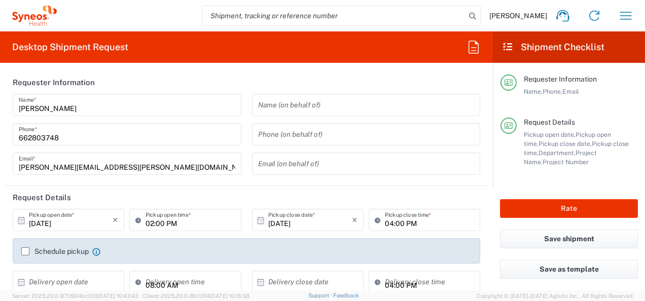
type input "3229"
type input "7059991"
type input "TILD 24-01 Sun Genital Psorias"
type input "Województwo Mazowieckie"
type input "Medium Box"
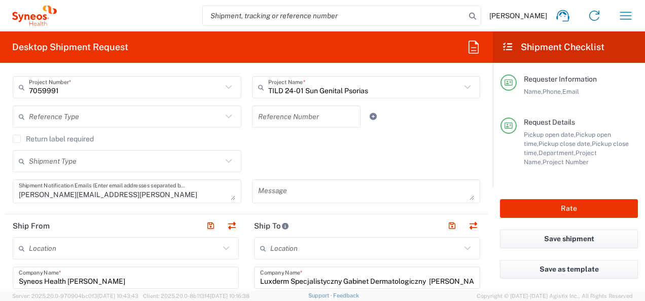
scroll to position [406, 0]
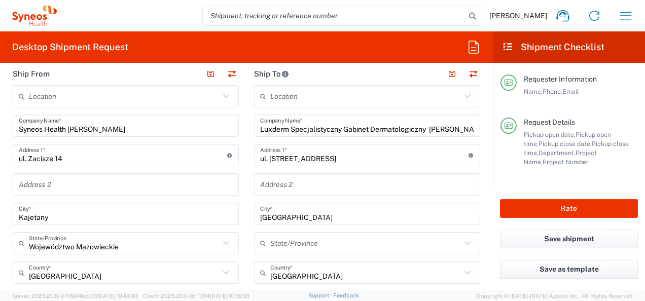
click at [311, 126] on input "Luxderm Specjalistyczny Gabinet Dermatologiczny [PERSON_NAME]" at bounding box center [367, 126] width 214 height 18
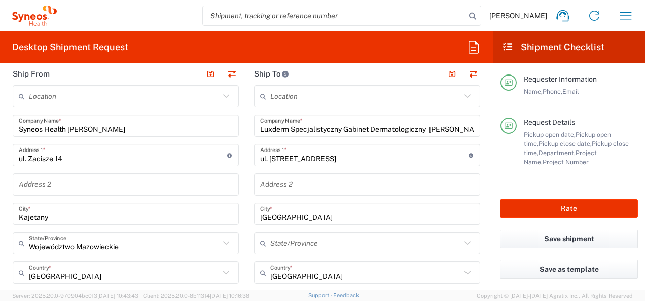
click at [311, 126] on input "Luxderm Specjalistyczny Gabinet Dermatologiczny [PERSON_NAME]" at bounding box center [367, 126] width 214 height 18
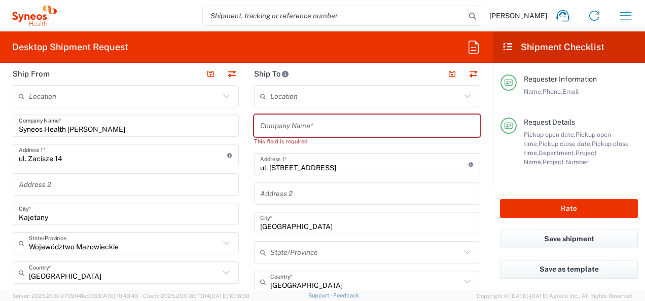
drag, startPoint x: 376, startPoint y: 128, endPoint x: 435, endPoint y: 301, distance: 182.8
click at [376, 128] on input "text" at bounding box center [367, 126] width 214 height 18
paste input "Centrum Medyczne [PERSON_NAME]. z o. o."
click at [357, 132] on input "Centrum Medyczne [PERSON_NAME]. z o. o." at bounding box center [367, 126] width 214 height 18
click at [355, 132] on input "Centrum Medyczne [PERSON_NAME]. z o. o." at bounding box center [367, 126] width 214 height 18
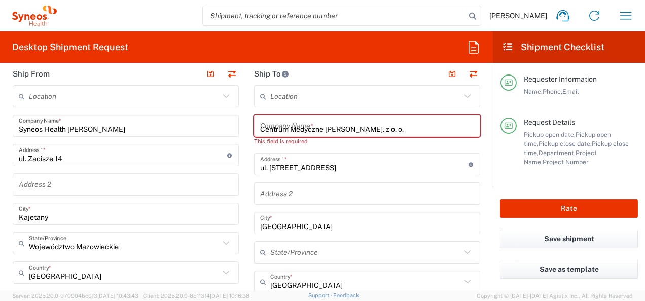
type input "Centrum Medyczne [PERSON_NAME]. z o. o."
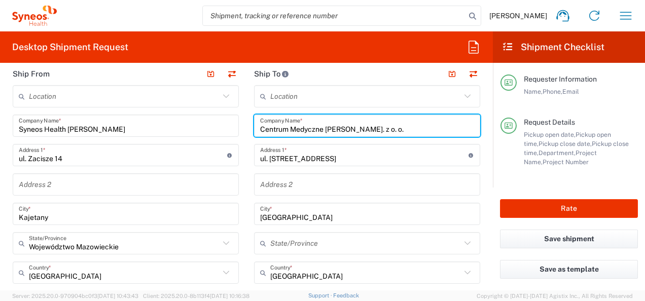
click at [386, 131] on input "Centrum Medyczne [PERSON_NAME]. z o. o." at bounding box center [367, 126] width 214 height 18
click at [351, 160] on input "ul. [STREET_ADDRESS]" at bounding box center [364, 156] width 208 height 18
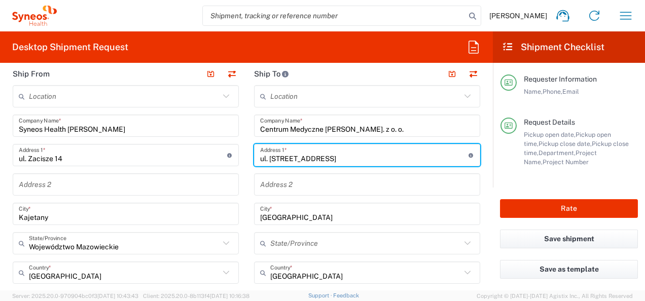
drag, startPoint x: 334, startPoint y: 158, endPoint x: 245, endPoint y: 157, distance: 89.2
click at [246, 157] on main "Location [PERSON_NAME] LLC-[GEOGRAPHIC_DATA] [GEOGRAPHIC_DATA] [GEOGRAPHIC_DATA…" at bounding box center [366, 298] width 241 height 426
paste input "Borkowska str. 29A/9"
type input "Borkowska str. 29A/9"
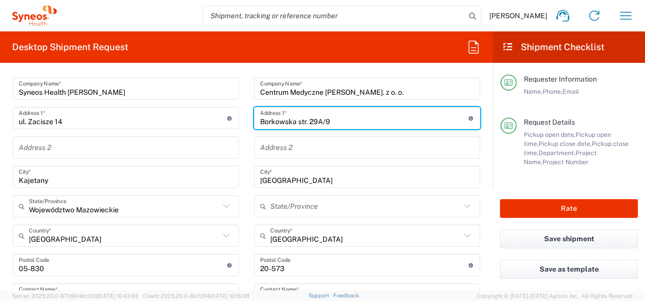
scroll to position [456, 0]
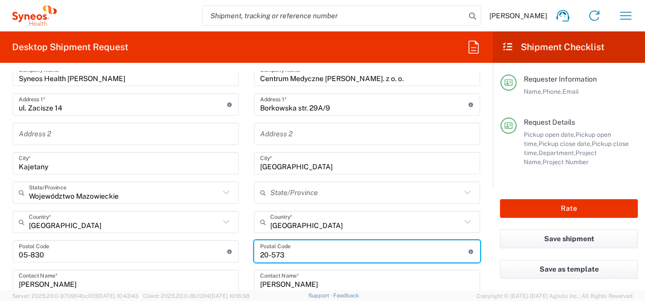
drag, startPoint x: 298, startPoint y: 256, endPoint x: 265, endPoint y: 254, distance: 33.5
click at [298, 256] on input "undefined" at bounding box center [364, 252] width 208 height 18
paste input "30-438"
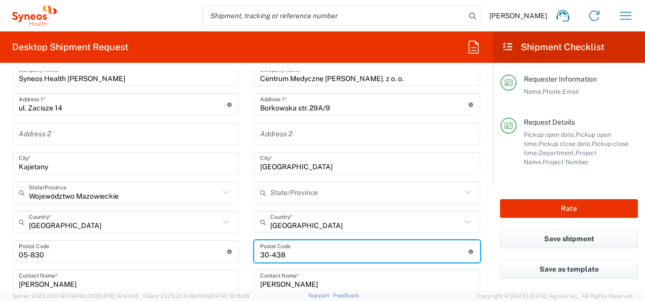
click at [293, 254] on input "undefined" at bounding box center [364, 252] width 208 height 18
type input "30-438"
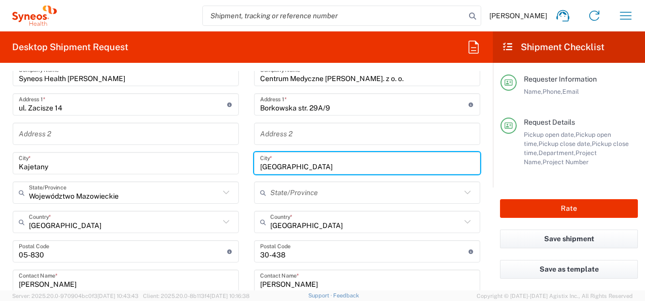
drag, startPoint x: 294, startPoint y: 167, endPoint x: 227, endPoint y: 161, distance: 67.2
click at [227, 161] on div "Ship From Location [PERSON_NAME] LLC-[GEOGRAPHIC_DATA] [GEOGRAPHIC_DATA] [GEOGR…" at bounding box center [246, 268] width 483 height 512
click at [273, 162] on input "[GEOGRAPHIC_DATA]" at bounding box center [367, 164] width 214 height 18
type input "[GEOGRAPHIC_DATA]"
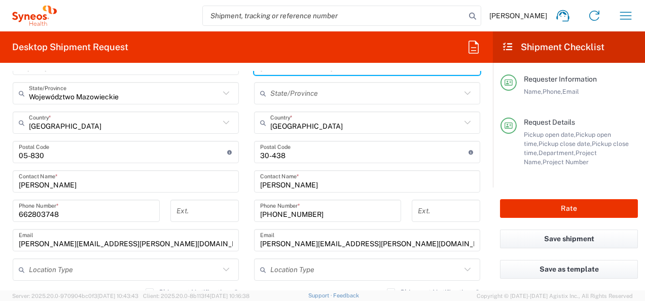
scroll to position [558, 0]
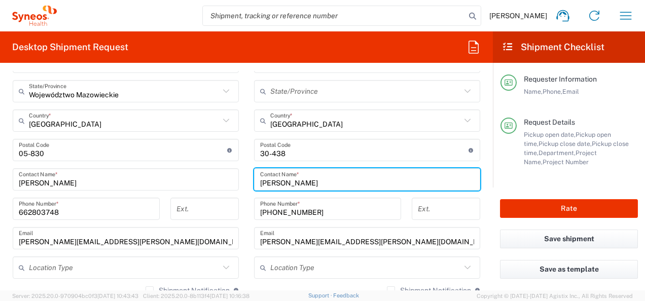
drag, startPoint x: 322, startPoint y: 180, endPoint x: 240, endPoint y: 185, distance: 82.2
click at [240, 185] on div "Ship From Location [PERSON_NAME] LLC-[GEOGRAPHIC_DATA] [GEOGRAPHIC_DATA] [GEOGR…" at bounding box center [246, 166] width 483 height 512
paste input "[PERSON_NAME]"
type input "[PERSON_NAME]"
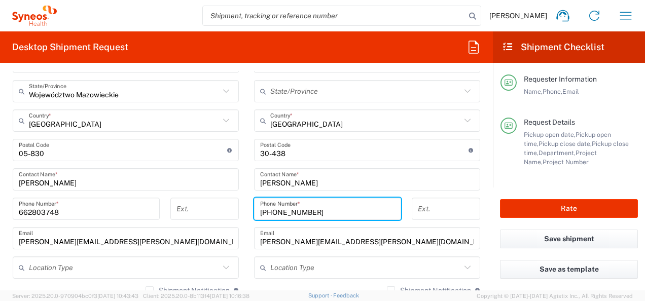
drag, startPoint x: 318, startPoint y: 213, endPoint x: 223, endPoint y: 209, distance: 95.4
click at [223, 209] on div "Ship From Location [PERSON_NAME] LLC-[GEOGRAPHIC_DATA] [GEOGRAPHIC_DATA] [GEOGR…" at bounding box center [246, 166] width 483 height 512
paste input "698 271 413"
type input "[PHONE_NUMBER]"
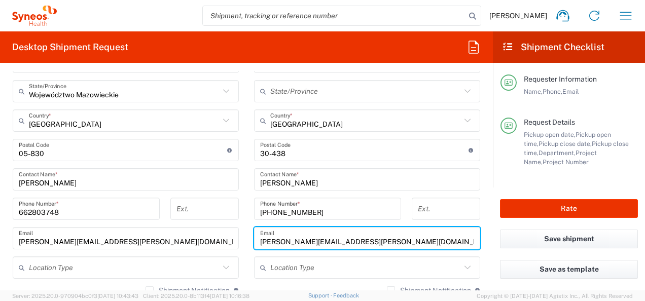
drag, startPoint x: 361, startPoint y: 242, endPoint x: 248, endPoint y: 242, distance: 113.1
click at [248, 242] on main "Location [PERSON_NAME] LLC-[GEOGRAPHIC_DATA] [GEOGRAPHIC_DATA] [GEOGRAPHIC_DATA…" at bounding box center [366, 146] width 241 height 426
paste input "[PERSON_NAME][EMAIL_ADDRESS][DOMAIN_NAME]"
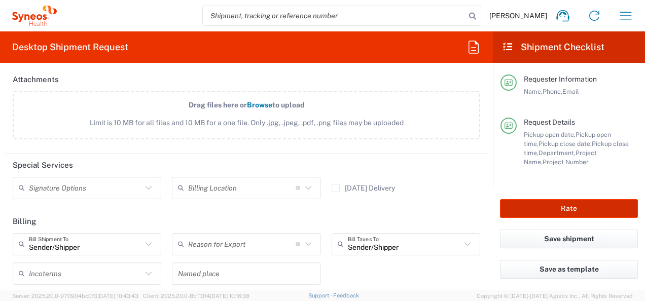
scroll to position [1318, 0]
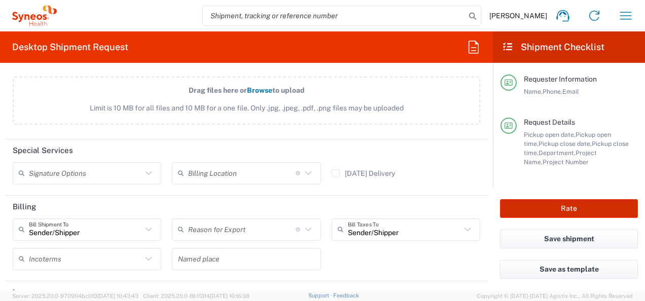
type input "[PERSON_NAME][EMAIL_ADDRESS][DOMAIN_NAME]"
click at [555, 205] on button "Rate" at bounding box center [569, 208] width 138 height 19
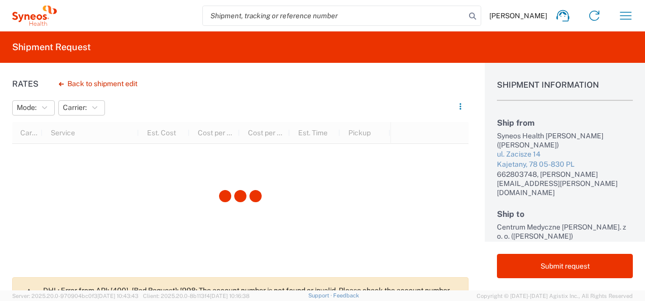
scroll to position [51, 0]
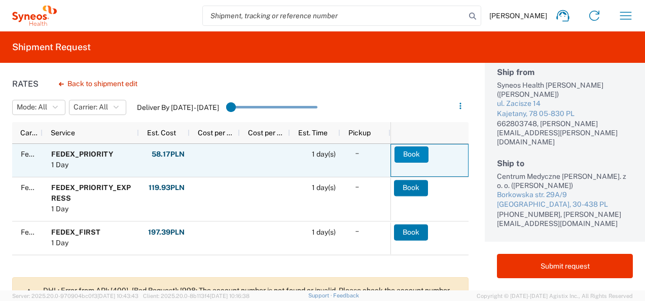
click at [413, 151] on button "Book" at bounding box center [411, 155] width 34 height 16
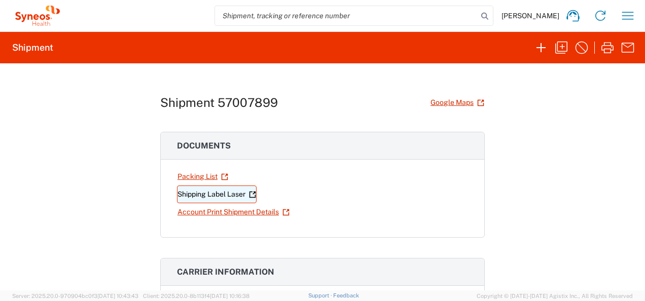
click at [216, 196] on link "Shipping Label Laser" at bounding box center [217, 195] width 80 height 18
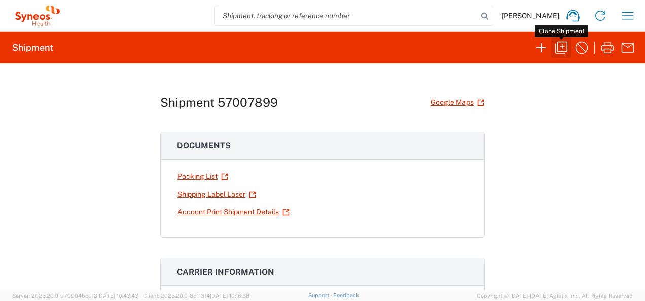
click at [565, 44] on icon "button" at bounding box center [561, 48] width 16 height 16
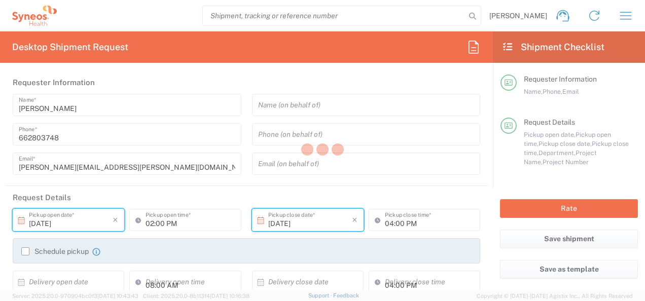
type textarea "[PERSON_NAME][EMAIL_ADDRESS][PERSON_NAME][DOMAIN_NAME]"
type input "Syneos Health [PERSON_NAME]"
type input "ul. Zacisze 14"
type input "Kajetany"
type input "[GEOGRAPHIC_DATA]"
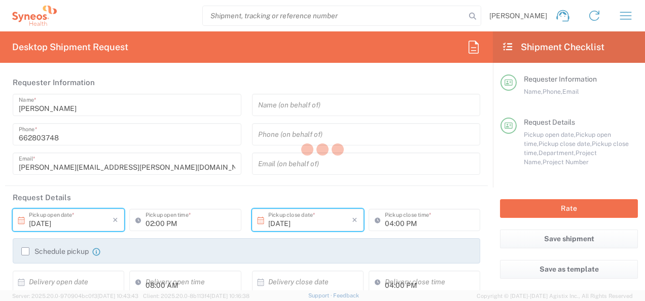
type input "05-830"
type input "[PERSON_NAME]"
type input "662803748"
type input "[PERSON_NAME][EMAIL_ADDRESS][PERSON_NAME][DOMAIN_NAME]"
type input "Centrum Medyczne [PERSON_NAME]. z o. o."
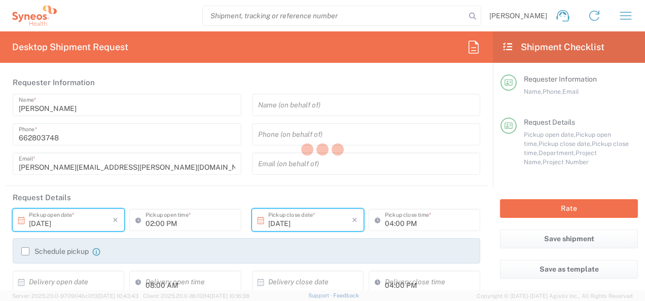
type input "Borkowska str. 29A/9"
type input "[GEOGRAPHIC_DATA]"
type input "30-438"
type input "[PERSON_NAME]"
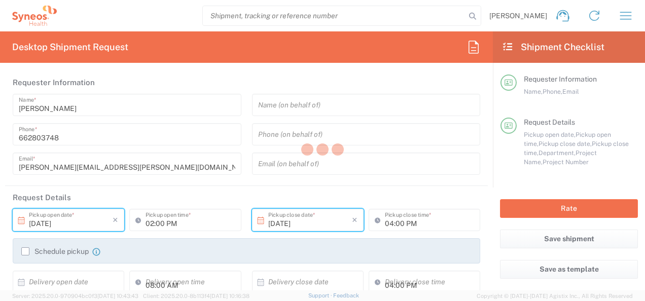
type input "[PHONE_NUMBER]"
type input "[PERSON_NAME][EMAIL_ADDRESS][DOMAIN_NAME]"
type input "Sender/Shipper"
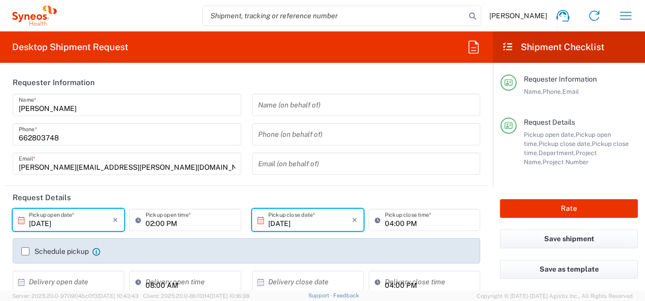
type input "Województwo Mazowieckie"
type input "3229"
type input "7059991"
type input "TILD 24-01 Sun Genital Psorias"
type input "Medium Box"
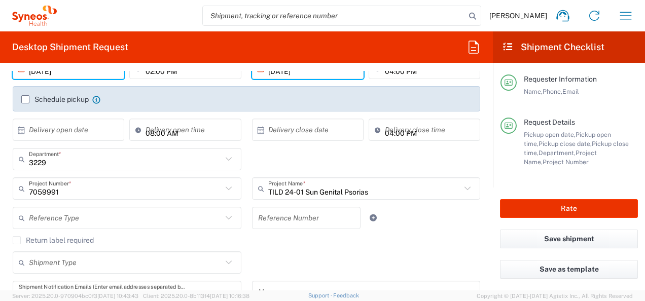
scroll to position [355, 0]
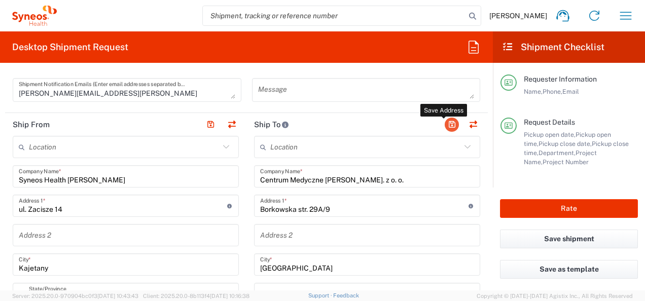
click at [445, 125] on button "button" at bounding box center [452, 125] width 14 height 14
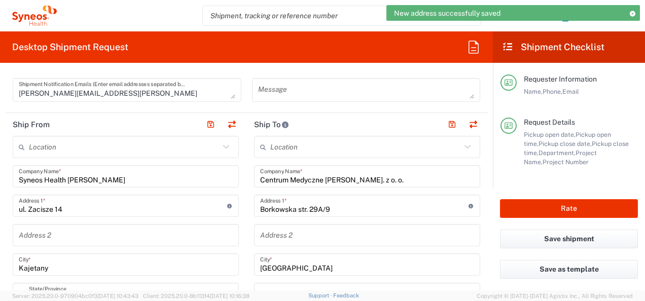
scroll to position [406, 0]
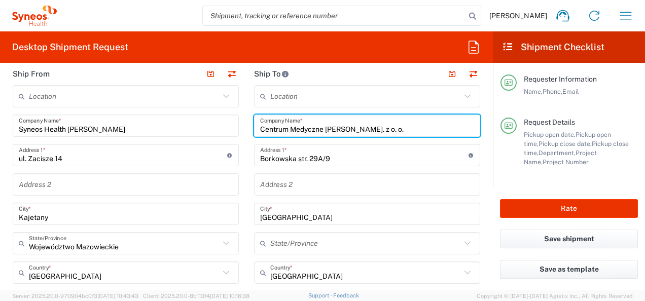
drag, startPoint x: 396, startPoint y: 127, endPoint x: 238, endPoint y: 121, distance: 158.8
paste input ""All-Med""
type input "Centrum Medyczne "All-Med""
drag, startPoint x: 306, startPoint y: 156, endPoint x: 254, endPoint y: 149, distance: 52.2
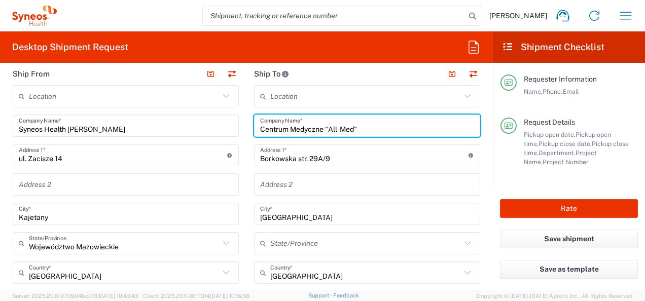
click at [306, 156] on input "Borkowska str. 29A/9" at bounding box center [364, 156] width 208 height 18
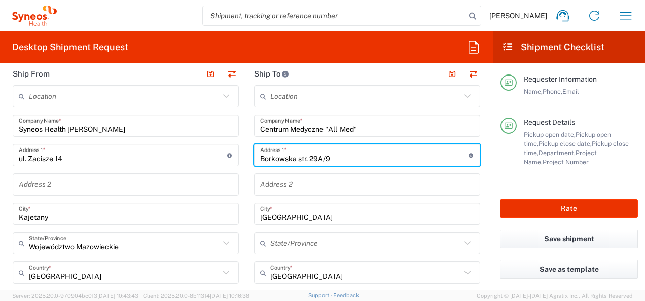
click at [254, 149] on div "Borkowska str. 29A/9 Address 1 * For cross streets use street names with '&' or…" at bounding box center [367, 155] width 226 height 22
paste input "[PERSON_NAME][STREET_ADDRESS]"
click at [260, 153] on input "[PERSON_NAME][STREET_ADDRESS]" at bounding box center [364, 156] width 208 height 18
drag, startPoint x: 349, startPoint y: 155, endPoint x: 341, endPoint y: 157, distance: 8.9
click at [341, 157] on input "ul. [PERSON_NAME][STREET_ADDRESS]" at bounding box center [364, 156] width 208 height 18
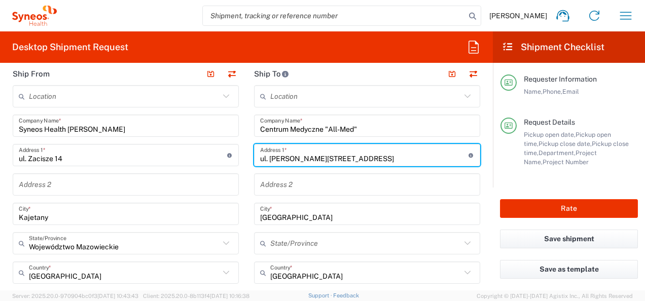
type input "ul. [PERSON_NAME][STREET_ADDRESS]"
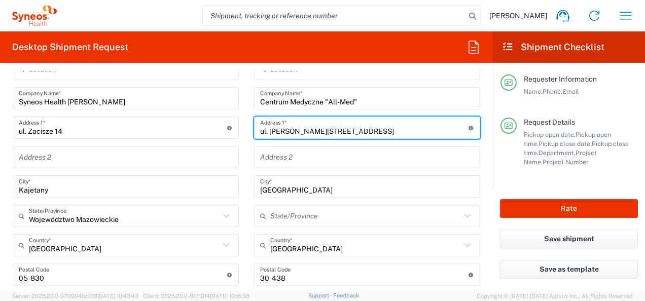
scroll to position [456, 0]
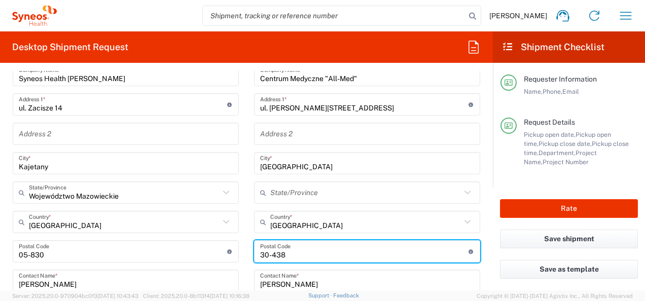
drag, startPoint x: 300, startPoint y: 254, endPoint x: 261, endPoint y: 252, distance: 39.6
click at [261, 252] on input "undefined" at bounding box center [364, 252] width 208 height 18
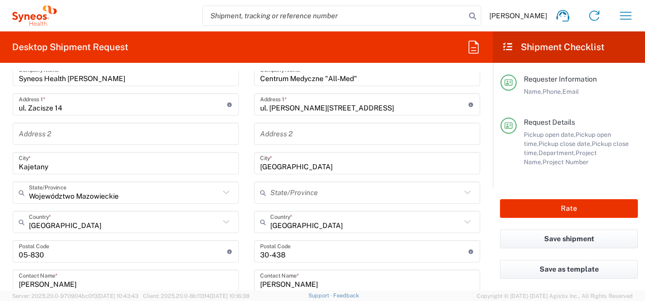
drag, startPoint x: 256, startPoint y: 252, endPoint x: 286, endPoint y: 254, distance: 30.5
click at [280, 252] on div "Postal Code Postal Code for Poland should have the following format: 2 digits t…" at bounding box center [367, 251] width 226 height 22
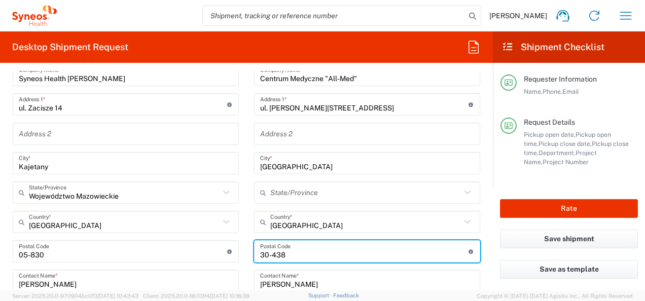
type input "3"
paste input "30-033"
type input "30-033"
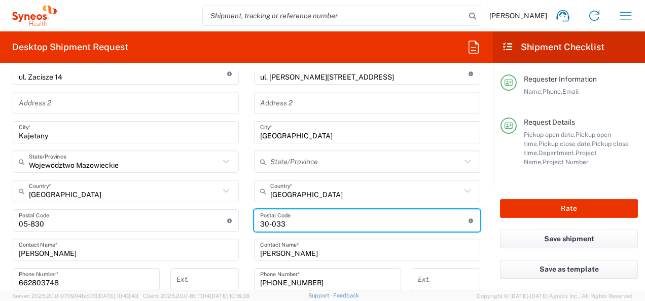
scroll to position [507, 0]
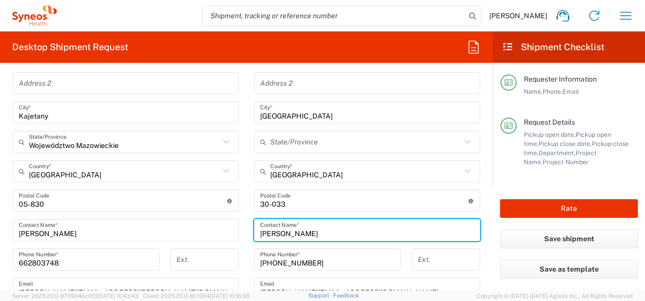
drag, startPoint x: 308, startPoint y: 229, endPoint x: 246, endPoint y: 224, distance: 62.1
click at [246, 224] on main "Location [PERSON_NAME] LLC-[GEOGRAPHIC_DATA] [GEOGRAPHIC_DATA] [GEOGRAPHIC_DATA…" at bounding box center [366, 197] width 241 height 426
paste input "[PERSON_NAME]"
type input "[PERSON_NAME]"
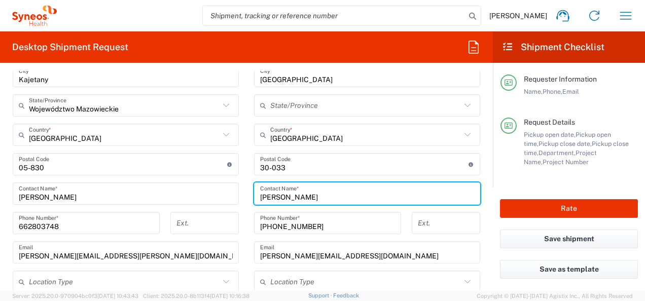
scroll to position [558, 0]
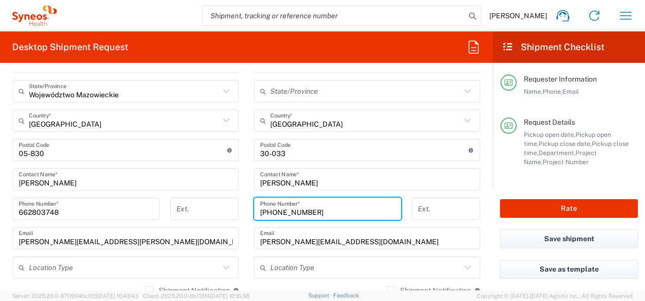
drag, startPoint x: 299, startPoint y: 206, endPoint x: 233, endPoint y: 206, distance: 65.4
click at [233, 206] on div "Ship From Location [PERSON_NAME] LLC-[GEOGRAPHIC_DATA] [GEOGRAPHIC_DATA] [GEOGR…" at bounding box center [246, 166] width 483 height 512
paste input "608 623 715"
type input "608 623 715"
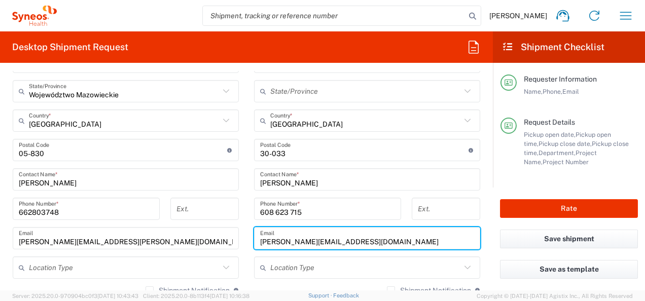
drag, startPoint x: 359, startPoint y: 236, endPoint x: 229, endPoint y: 236, distance: 130.3
click at [229, 236] on div "Ship From Location [PERSON_NAME] LLC-[GEOGRAPHIC_DATA] [GEOGRAPHIC_DATA] [GEOGR…" at bounding box center [246, 166] width 483 height 512
paste input "[EMAIL_ADDRESS][PERSON_NAME][DOMAIN_NAME]"
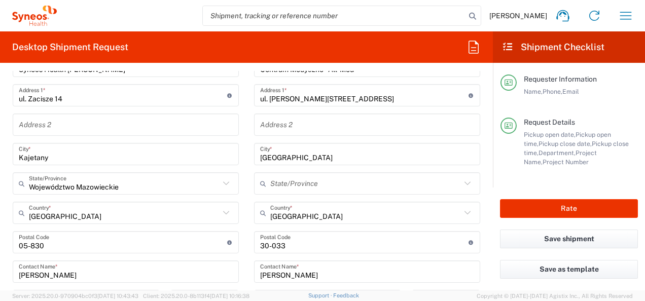
scroll to position [456, 0]
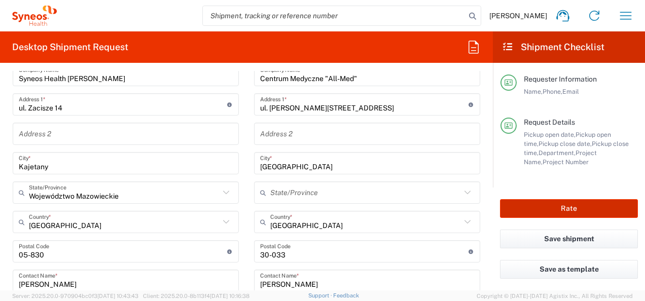
type input "[EMAIL_ADDRESS][PERSON_NAME][DOMAIN_NAME]"
click at [551, 205] on button "Rate" at bounding box center [569, 208] width 138 height 19
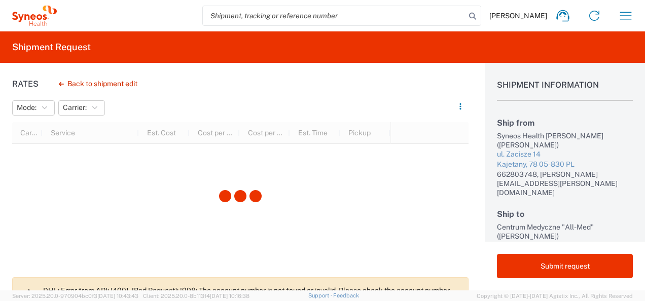
scroll to position [51, 0]
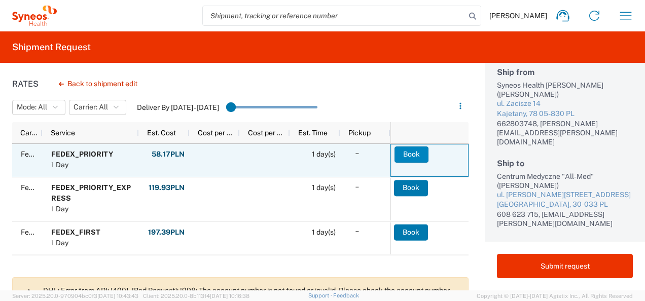
click at [419, 147] on button "Book" at bounding box center [411, 155] width 34 height 16
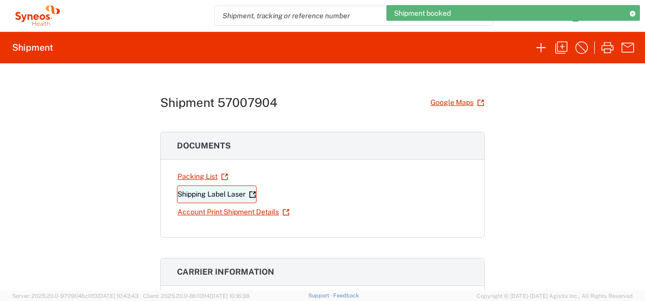
click at [235, 190] on link "Shipping Label Laser" at bounding box center [217, 195] width 80 height 18
